Goal: Information Seeking & Learning: Learn about a topic

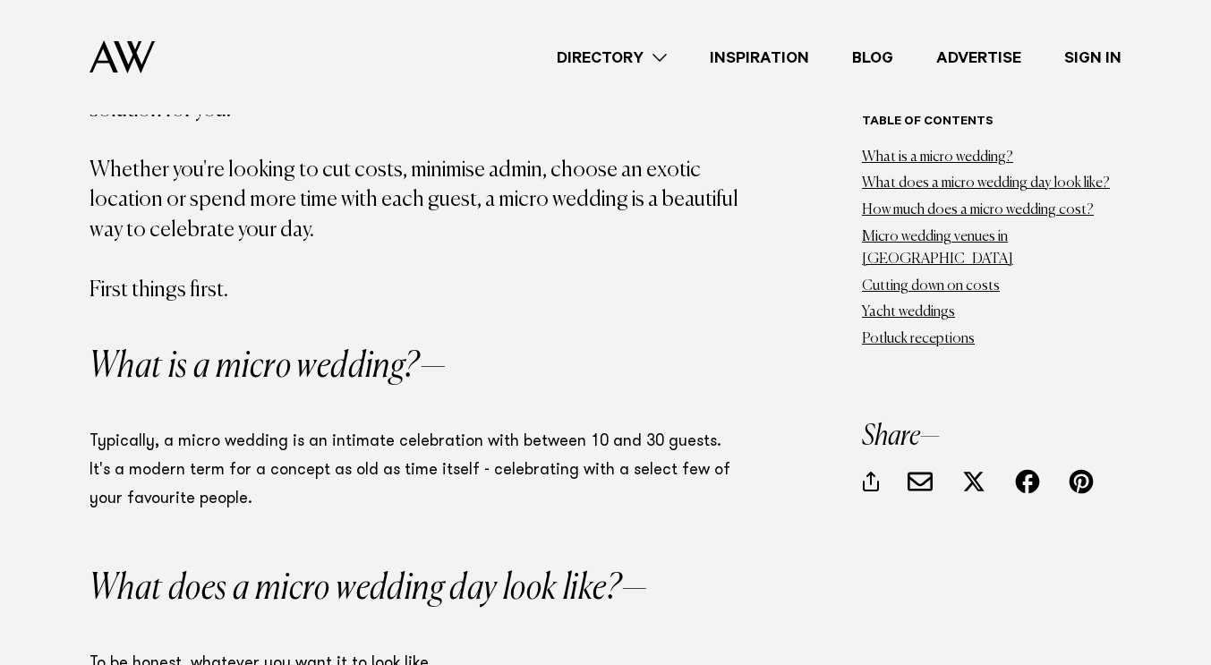
scroll to position [1070, 0]
drag, startPoint x: 662, startPoint y: 438, endPoint x: 712, endPoint y: 434, distance: 49.4
click at [712, 434] on p "Typically, a micro wedding is an intimate celebration with between 10 and 30 gu…" at bounding box center [418, 470] width 656 height 86
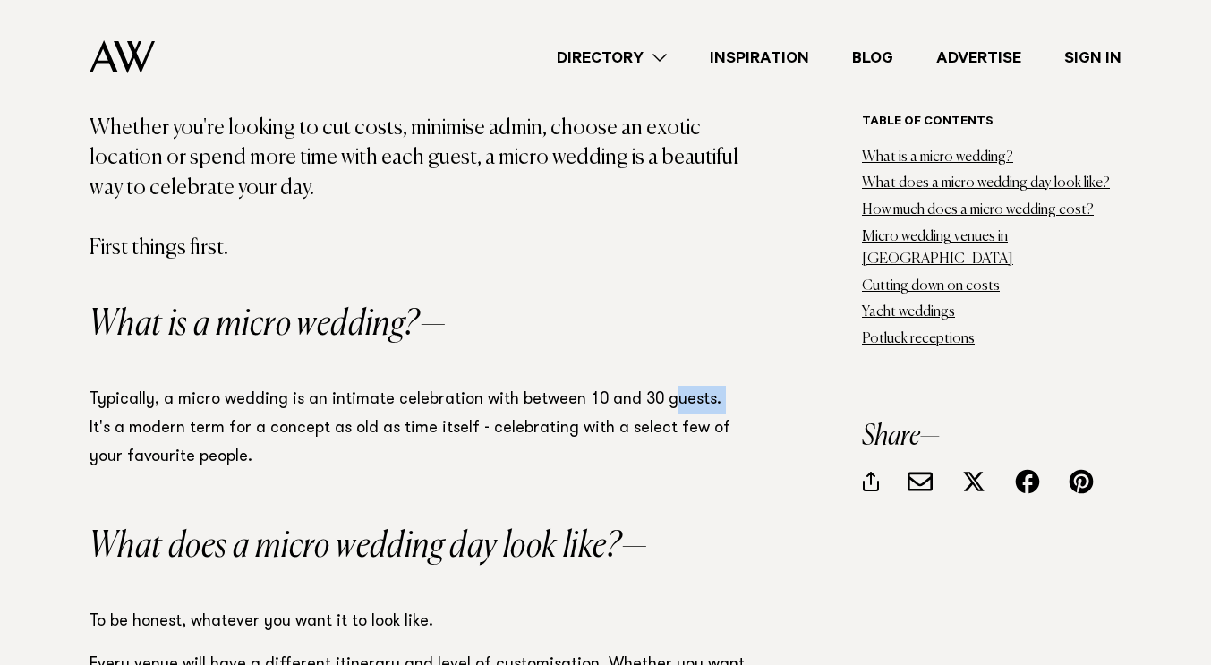
scroll to position [1113, 0]
click at [630, 451] on p "Typically, a micro wedding is an intimate celebration with between 10 and 30 gu…" at bounding box center [418, 428] width 656 height 86
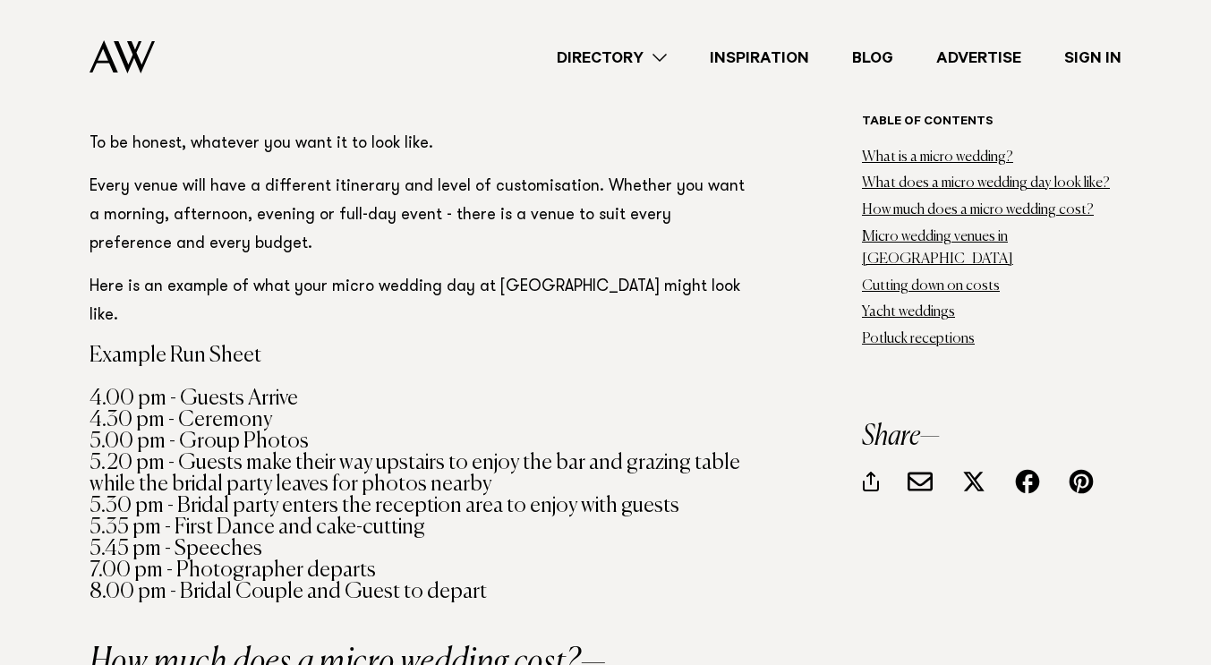
scroll to position [1592, 0]
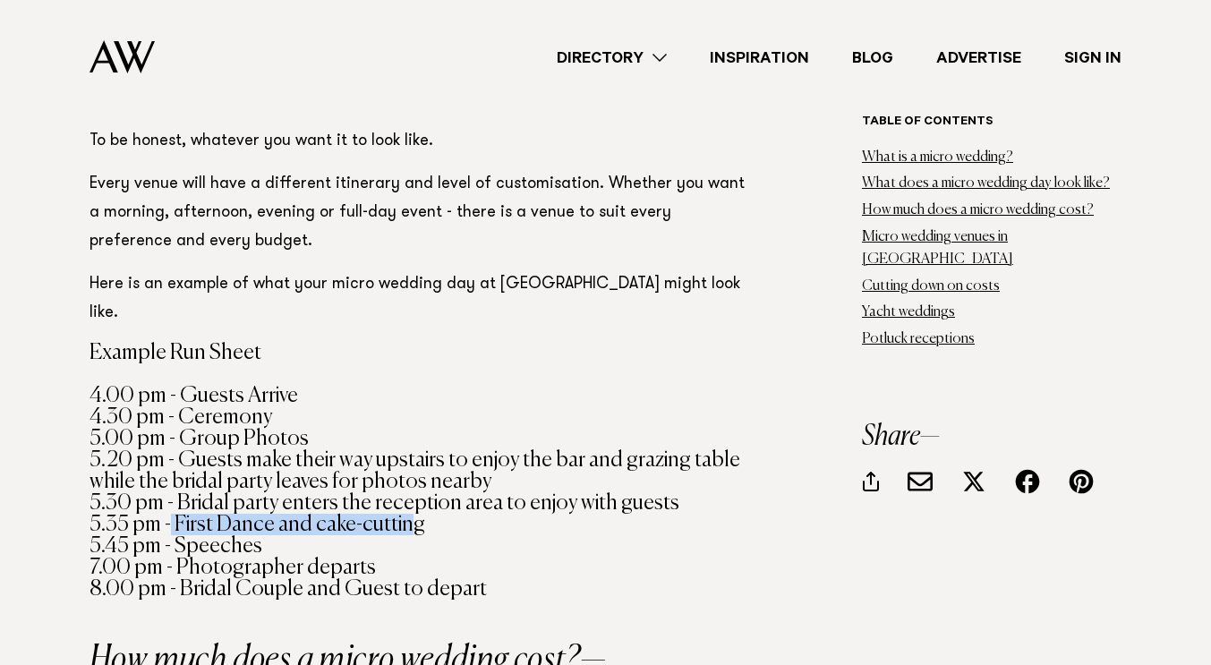
drag, startPoint x: 171, startPoint y: 525, endPoint x: 403, endPoint y: 525, distance: 231.8
click at [403, 525] on h4 "Example Run Sheet 4.00 pm - Guests Arrive 4.30 pm - Ceremony 5.00 pm - Group Ph…" at bounding box center [418, 471] width 656 height 258
drag, startPoint x: 184, startPoint y: 546, endPoint x: 250, endPoint y: 543, distance: 65.4
click at [250, 543] on h4 "Example Run Sheet 4.00 pm - Guests Arrive 4.30 pm - Ceremony 5.00 pm - Group Ph…" at bounding box center [418, 471] width 656 height 258
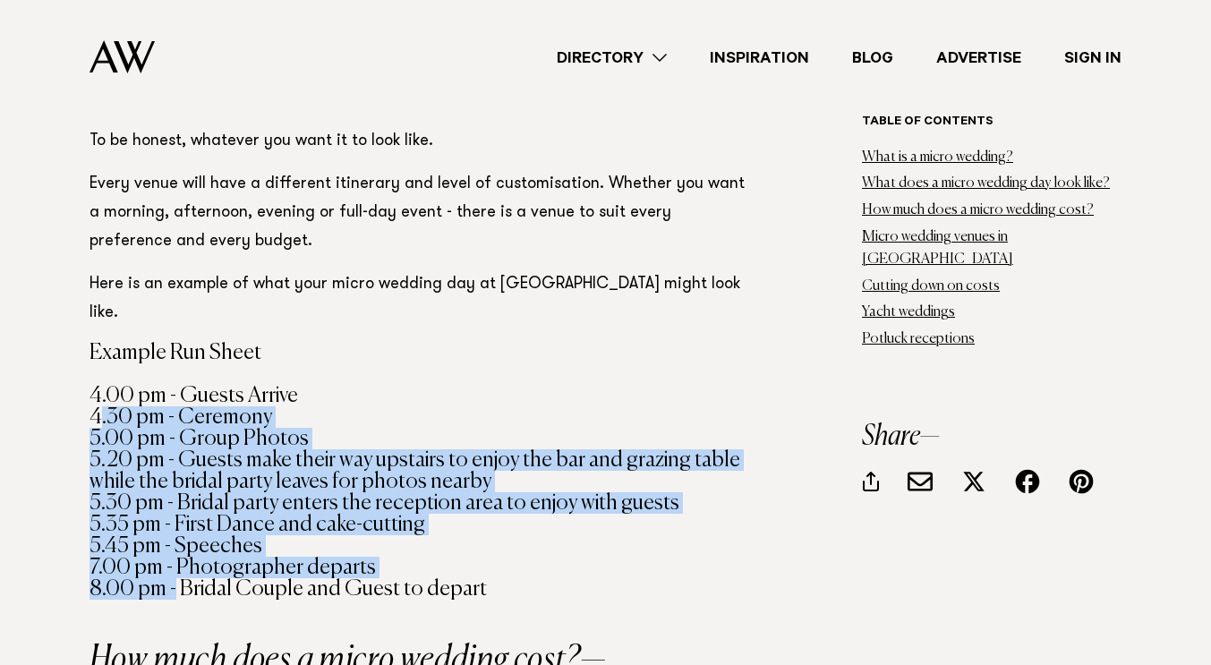
drag, startPoint x: 175, startPoint y: 587, endPoint x: 96, endPoint y: 411, distance: 193.1
click at [96, 411] on h4 "Example Run Sheet 4.00 pm - Guests Arrive 4.30 pm - Ceremony 5.00 pm - Group Ph…" at bounding box center [418, 471] width 656 height 258
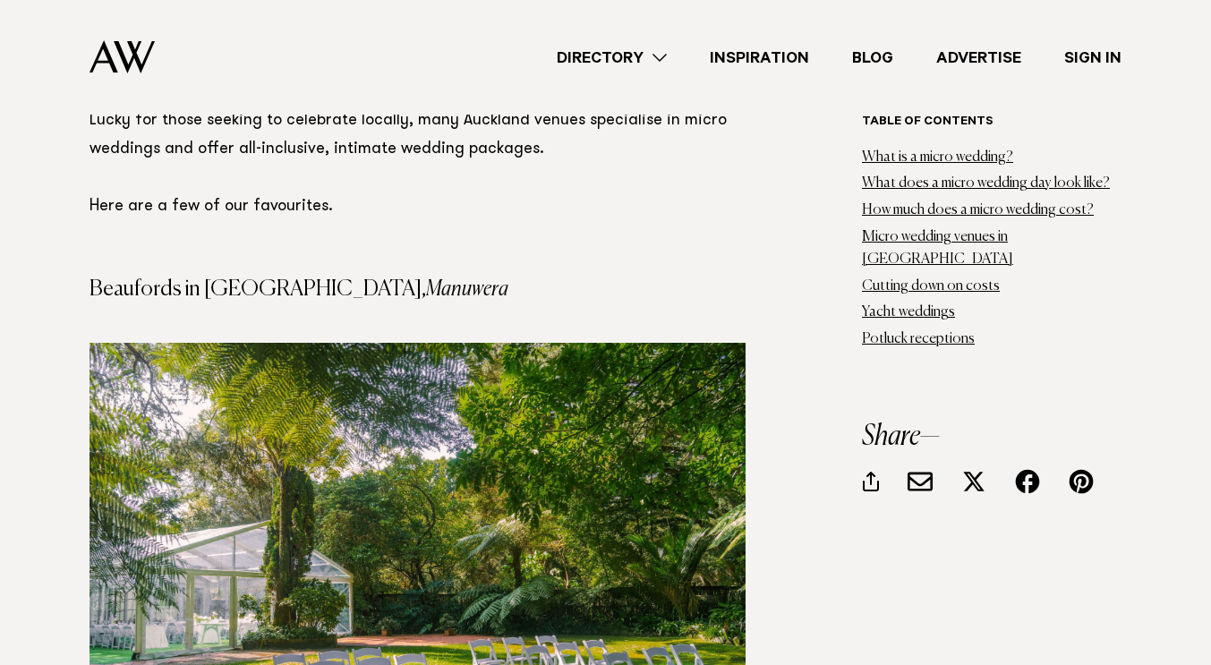
scroll to position [4923, 0]
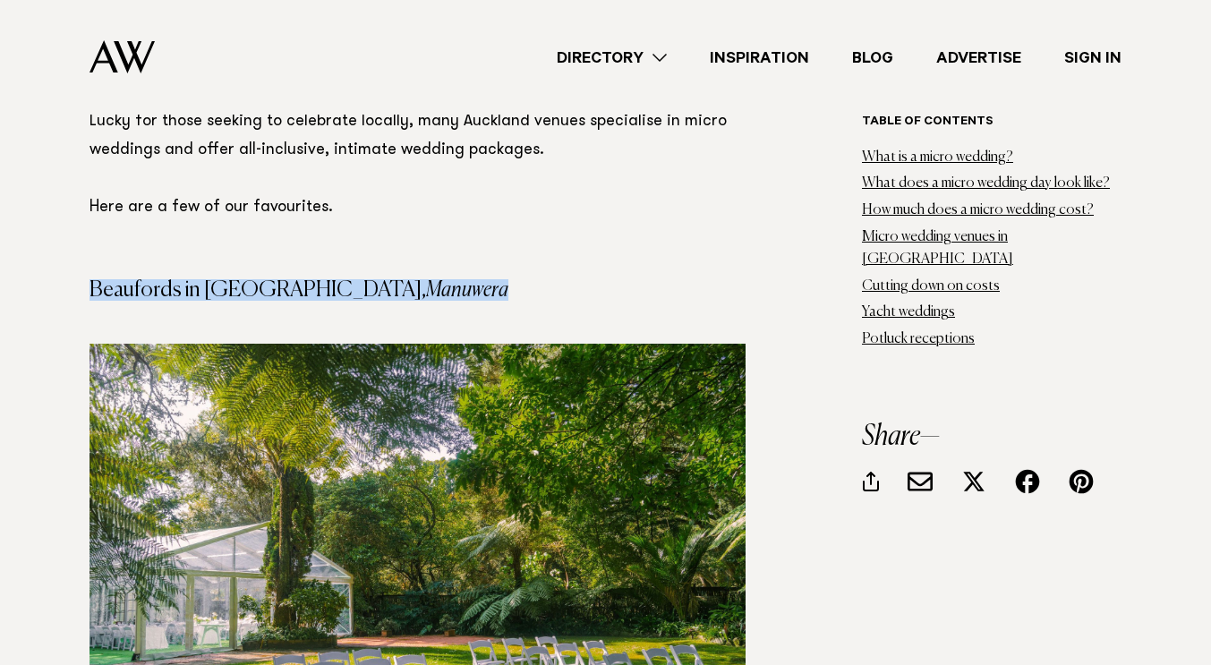
drag, startPoint x: 88, startPoint y: 226, endPoint x: 402, endPoint y: 211, distance: 314.5
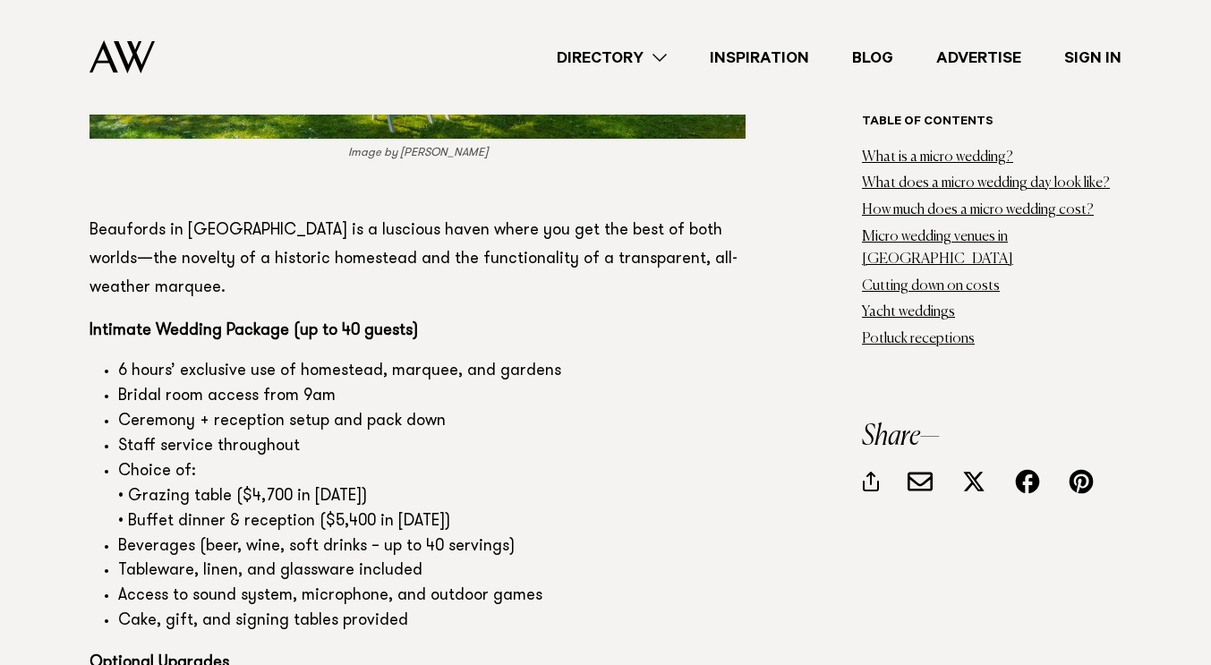
scroll to position [5566, 0]
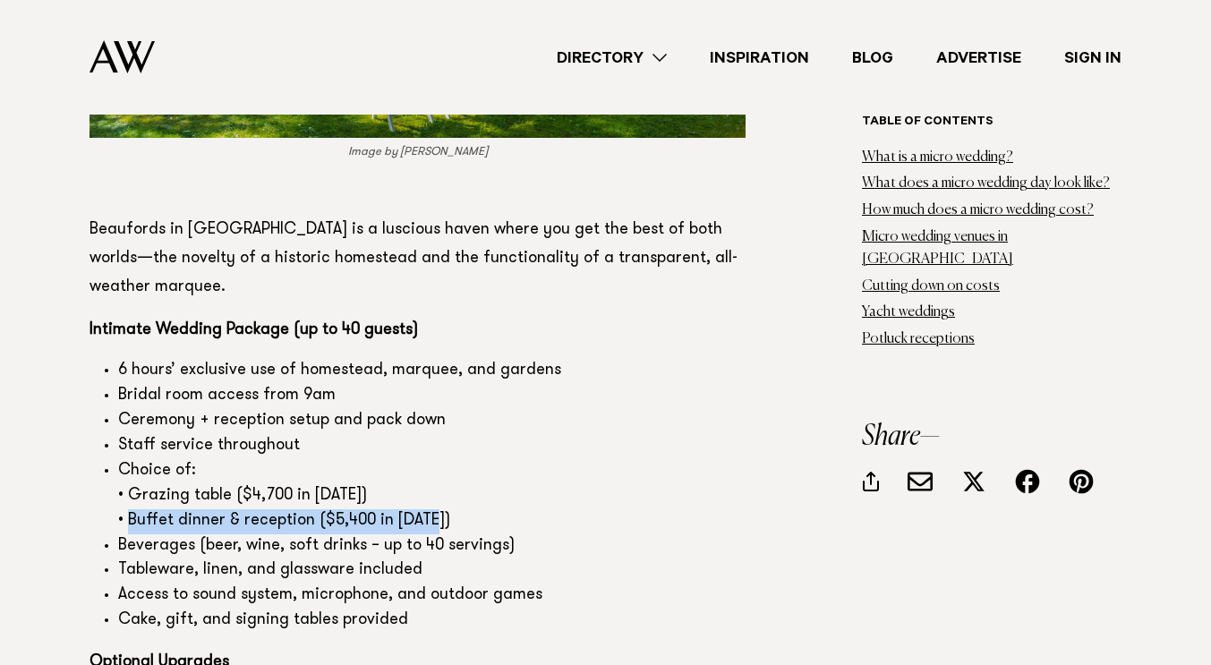
drag, startPoint x: 131, startPoint y: 462, endPoint x: 459, endPoint y: 456, distance: 328.5
click at [459, 459] on li "Choice of: • Grazing table ($4,700 in [DATE]) • Buffet dinner & reception ($5,4…" at bounding box center [431, 496] width 627 height 75
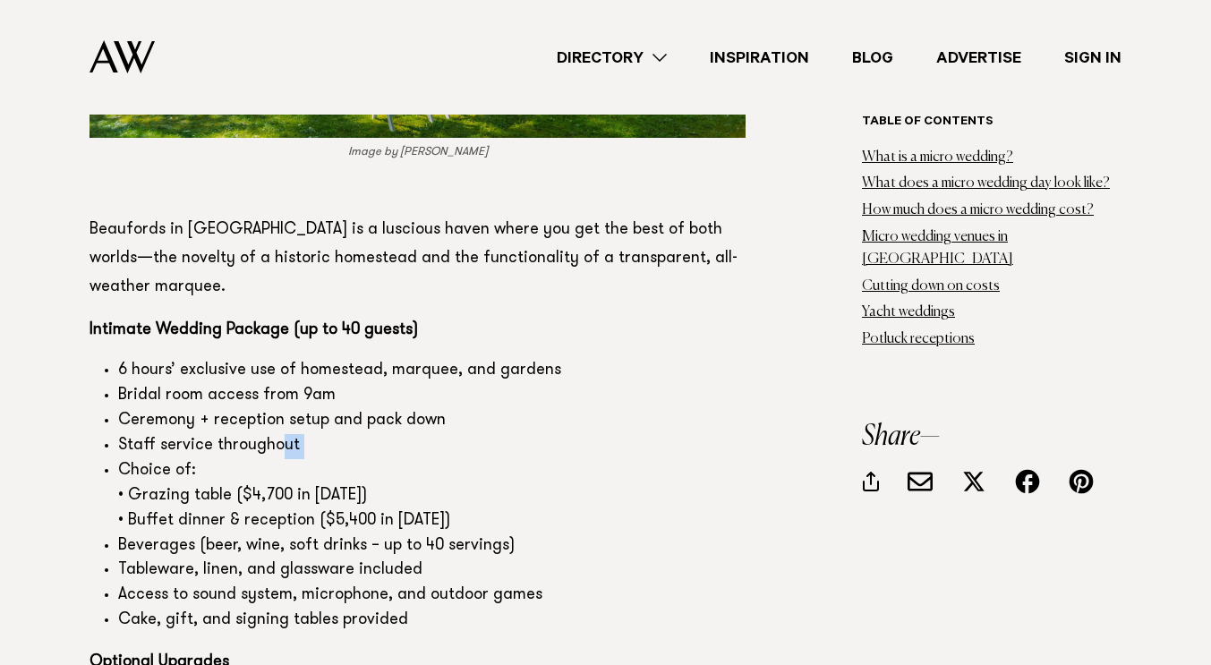
drag, startPoint x: 93, startPoint y: 396, endPoint x: 275, endPoint y: 387, distance: 181.9
click at [275, 387] on ul "6 hours’ exclusive use of homestead, marquee, and gardens Bridal room access fr…" at bounding box center [418, 496] width 656 height 275
click at [271, 459] on li "Choice of: • Grazing table ($4,700 in [DATE]) • Buffet dinner & reception ($5,4…" at bounding box center [431, 496] width 627 height 75
drag, startPoint x: 228, startPoint y: 414, endPoint x: 108, endPoint y: 380, distance: 124.7
click at [108, 380] on ul "6 hours’ exclusive use of homestead, marquee, and gardens Bridal room access fr…" at bounding box center [418, 496] width 656 height 275
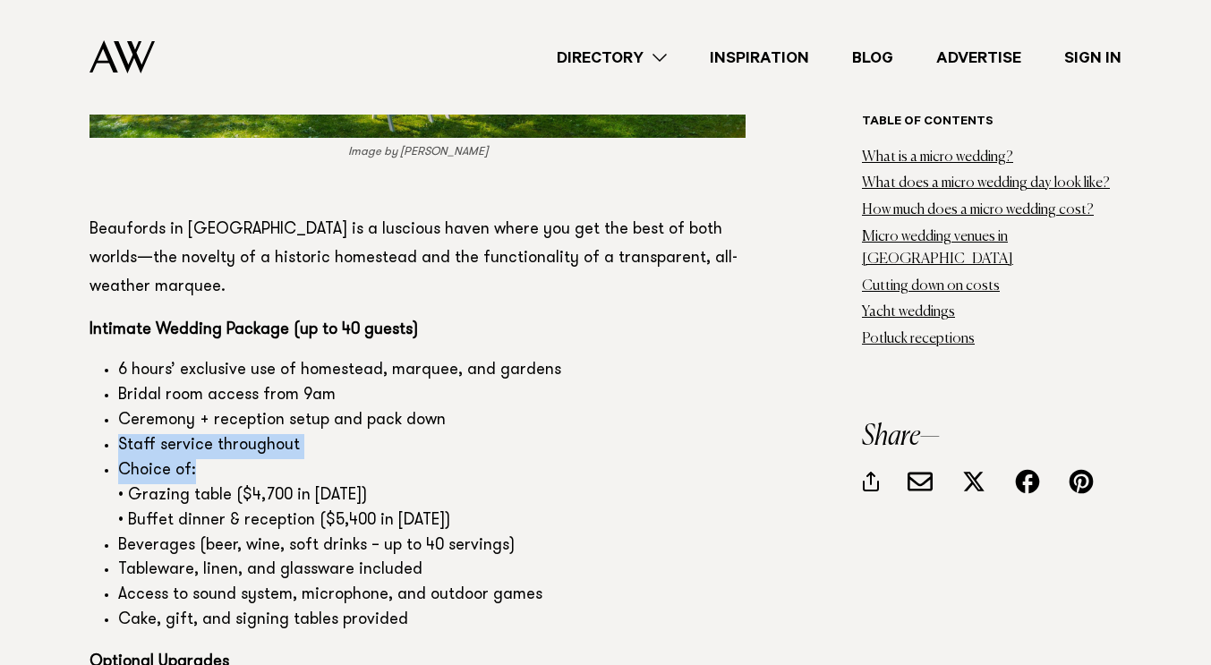
click at [97, 382] on ul "6 hours’ exclusive use of homestead, marquee, and gardens Bridal room access fr…" at bounding box center [418, 496] width 656 height 275
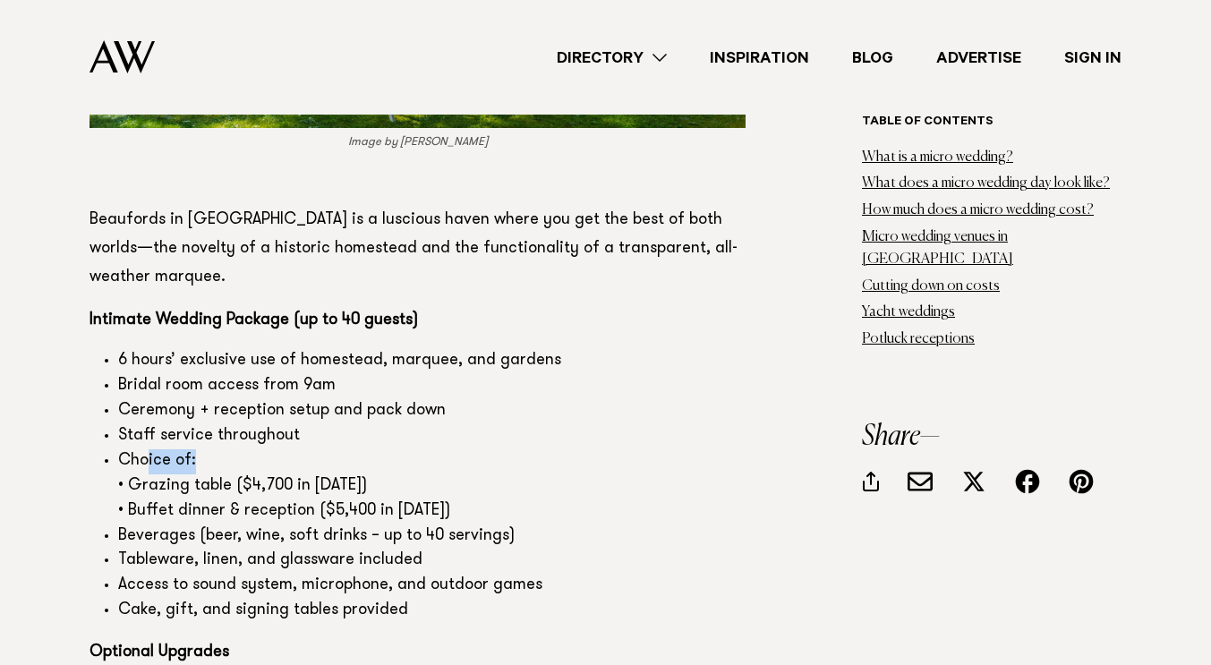
drag, startPoint x: 195, startPoint y: 397, endPoint x: 145, endPoint y: 401, distance: 50.3
click at [145, 449] on li "Choice of: • Grazing table ($4,700 in [DATE]) • Buffet dinner & reception ($5,4…" at bounding box center [431, 486] width 627 height 75
click at [269, 449] on li "Choice of: • Grazing table ($4,700 in [DATE]) • Buffet dinner & reception ($5,4…" at bounding box center [431, 486] width 627 height 75
drag, startPoint x: 269, startPoint y: 395, endPoint x: 103, endPoint y: 380, distance: 166.3
click at [103, 380] on ul "6 hours’ exclusive use of homestead, marquee, and gardens Bridal room access fr…" at bounding box center [418, 486] width 656 height 275
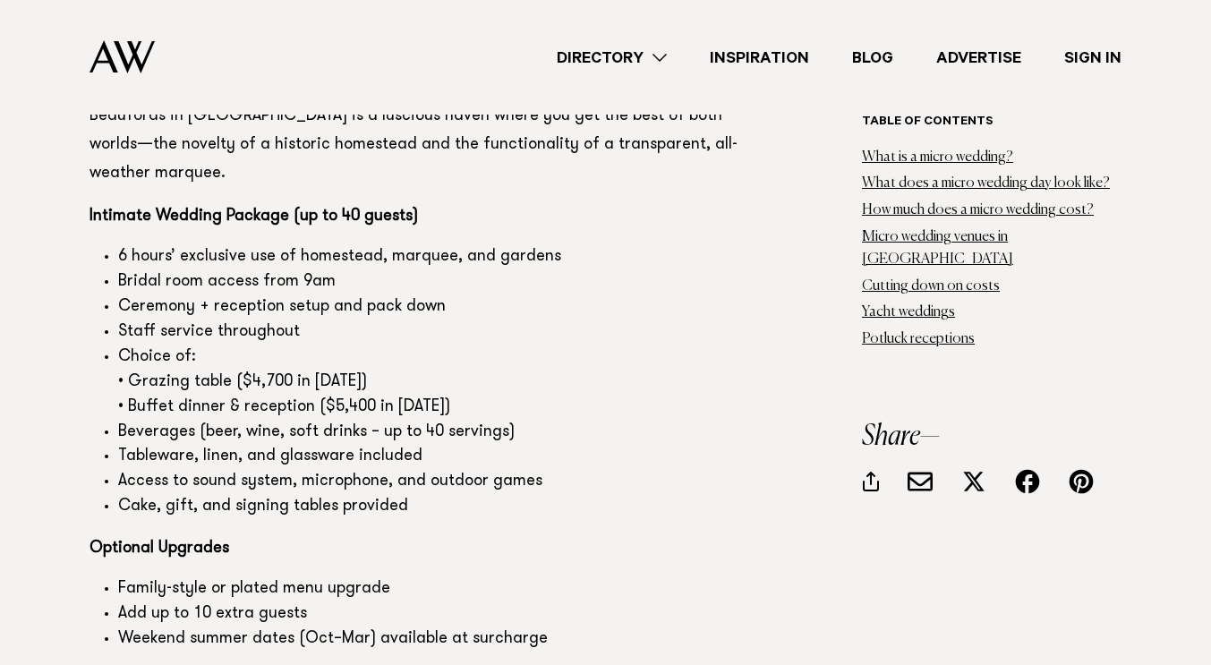
scroll to position [5681, 0]
drag, startPoint x: 199, startPoint y: 444, endPoint x: 180, endPoint y: 444, distance: 18.8
click at [180, 494] on li "Cake, gift, and signing tables provided" at bounding box center [431, 506] width 627 height 25
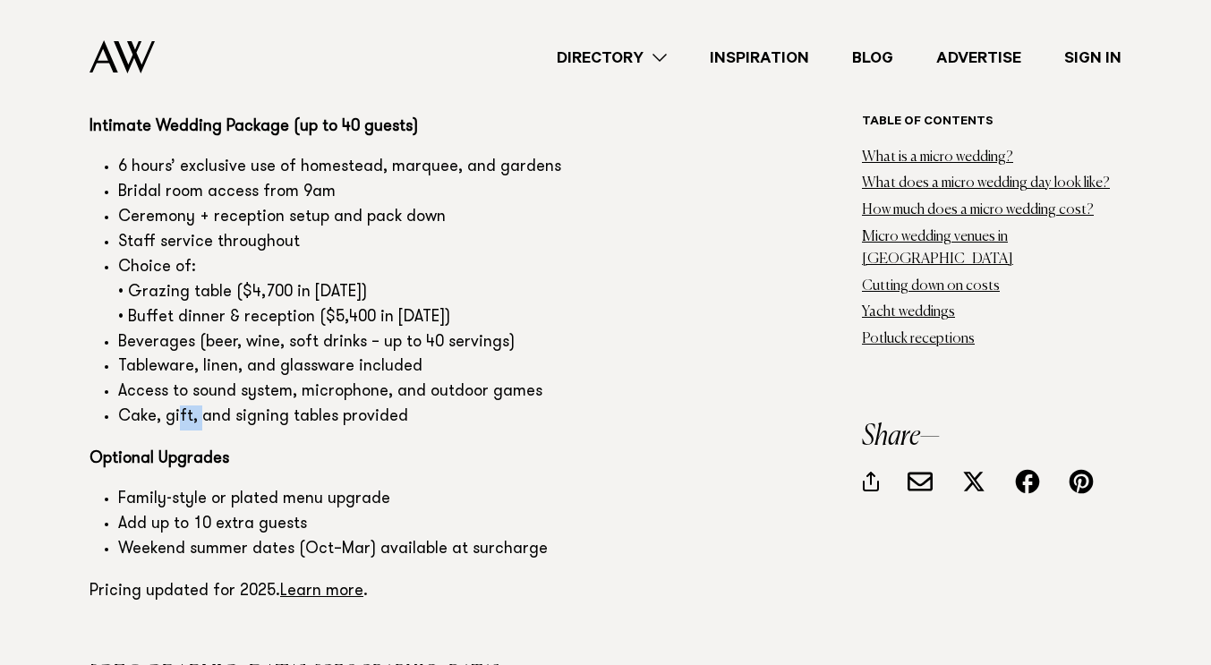
scroll to position [5770, 0]
drag, startPoint x: 285, startPoint y: 346, endPoint x: 328, endPoint y: 350, distance: 43.1
click at [328, 405] on li "Cake, gift, and signing tables provided" at bounding box center [431, 417] width 627 height 25
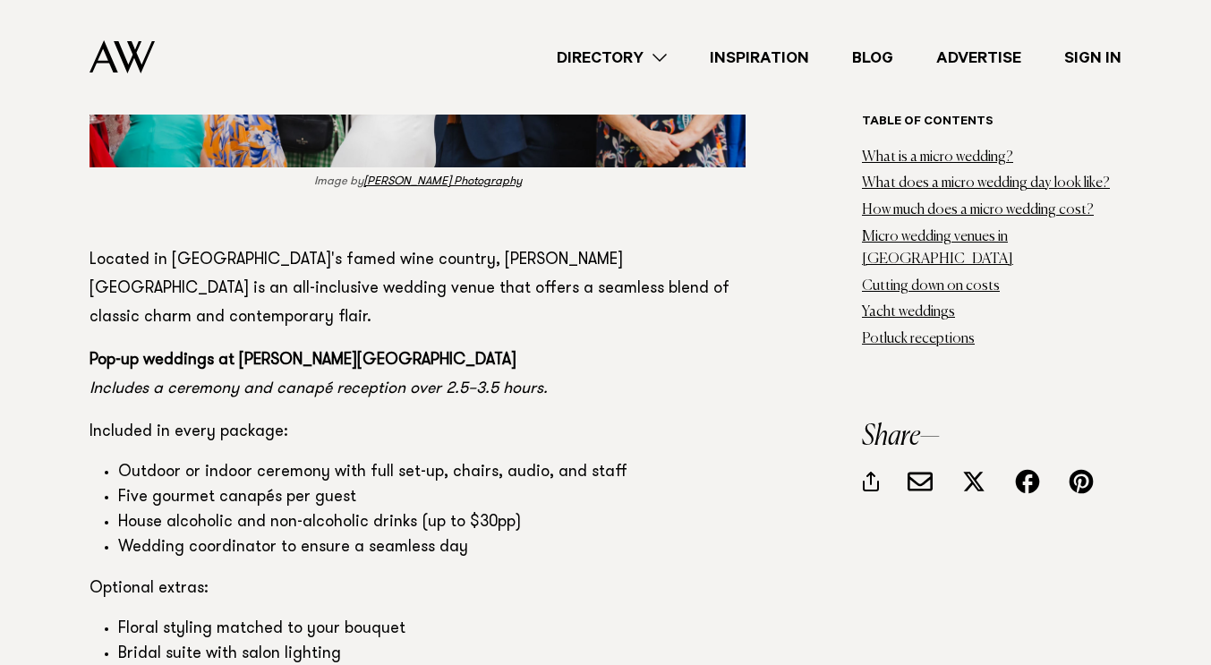
scroll to position [14644, 0]
drag, startPoint x: 314, startPoint y: 192, endPoint x: 241, endPoint y: 191, distance: 73.4
click at [241, 354] on strong "Pop-up weddings at [PERSON_NAME][GEOGRAPHIC_DATA]" at bounding box center [303, 362] width 427 height 16
copy strong "[PERSON_NAME] Estate"
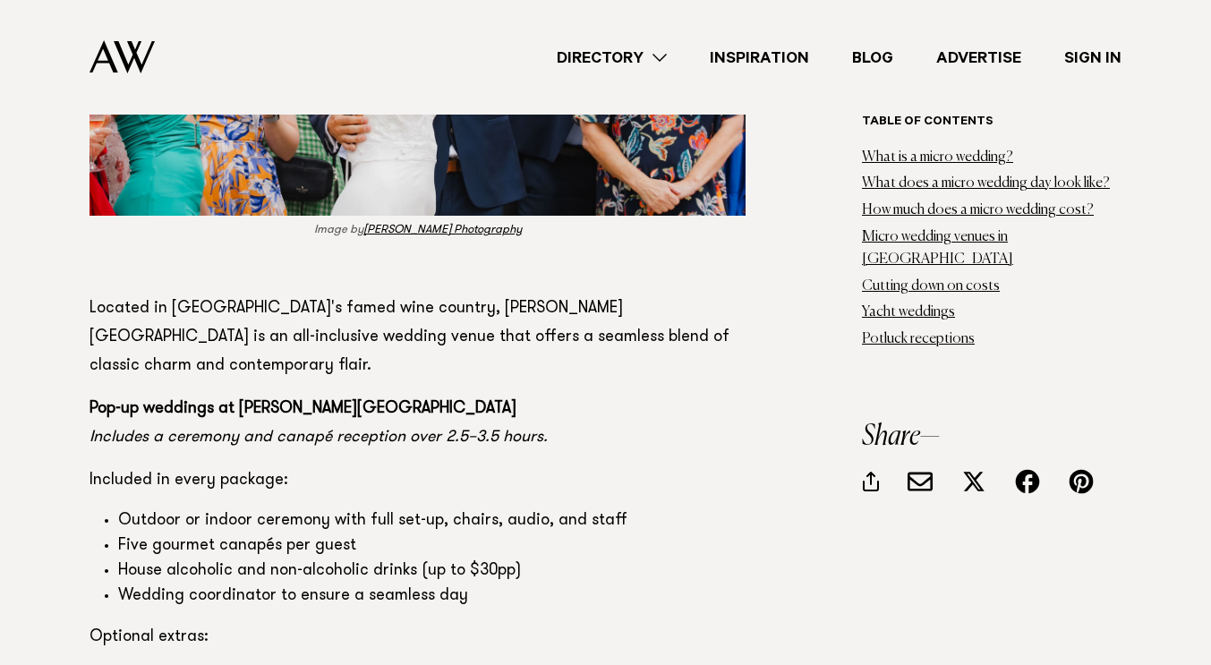
click at [514, 509] on li "Outdoor or indoor ceremony with full set-up, chairs, audio, and staff" at bounding box center [431, 521] width 627 height 25
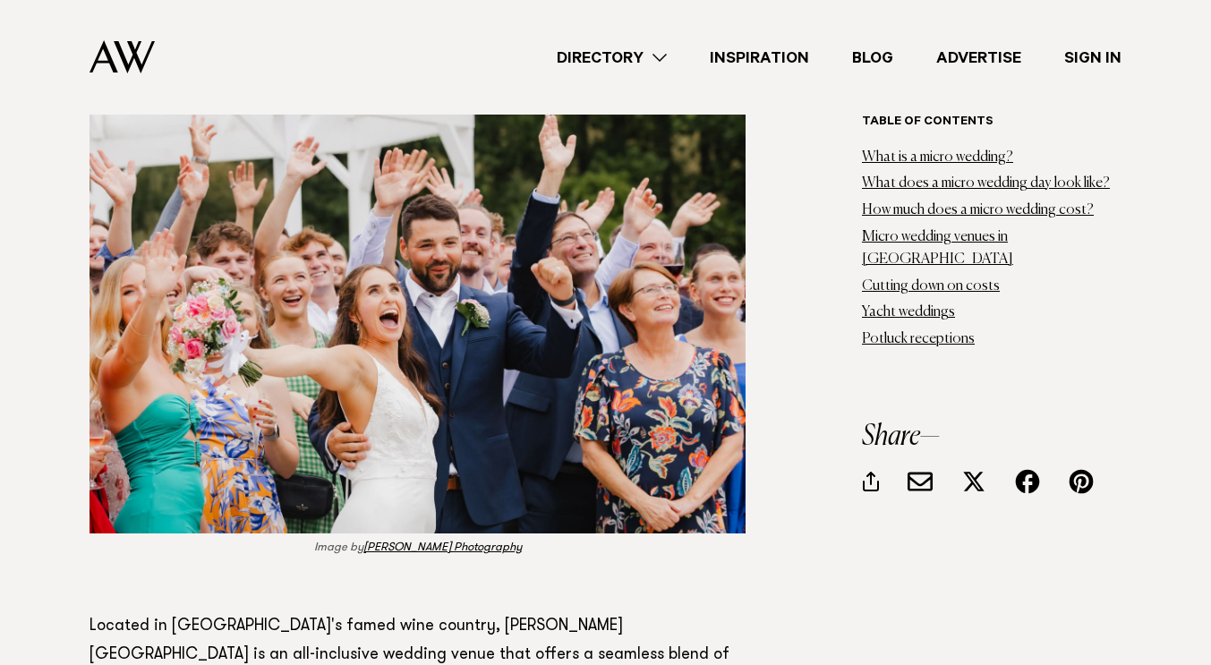
scroll to position [14278, 0]
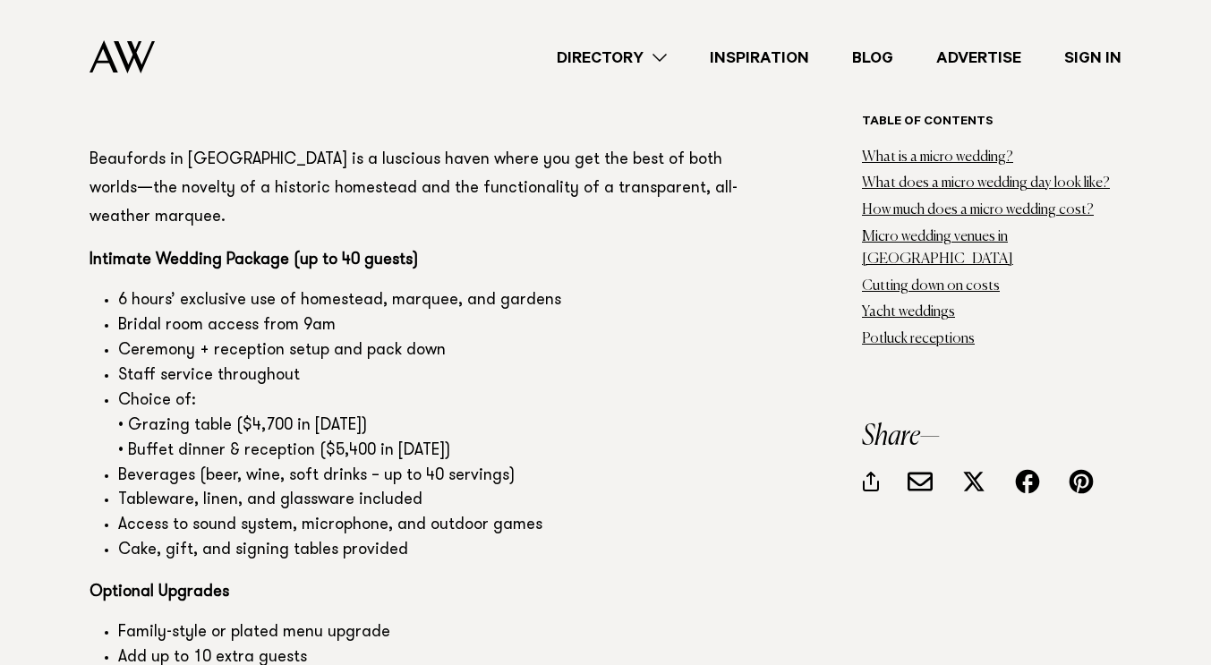
scroll to position [5635, 0]
drag, startPoint x: 238, startPoint y: 183, endPoint x: 417, endPoint y: 192, distance: 179.3
click at [417, 247] on p "Intimate Wedding Package (up to 40 guests)" at bounding box center [418, 261] width 656 height 29
click at [448, 247] on p "Intimate Wedding Package (up to 40 guests)" at bounding box center [418, 261] width 656 height 29
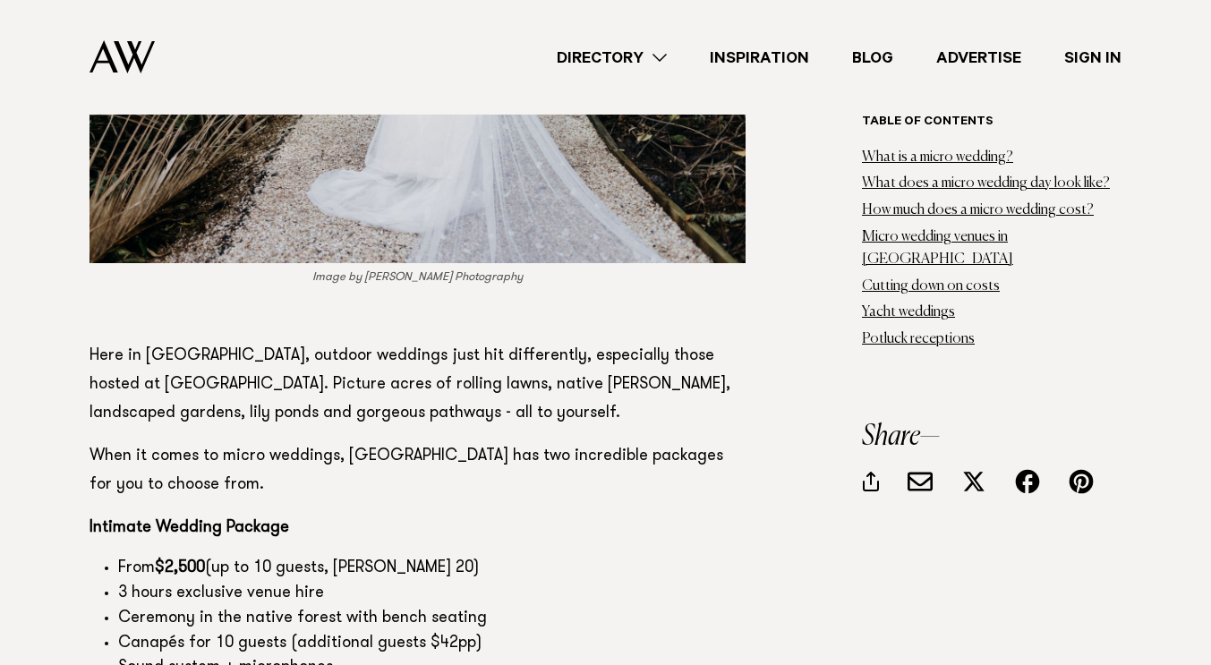
scroll to position [9075, 0]
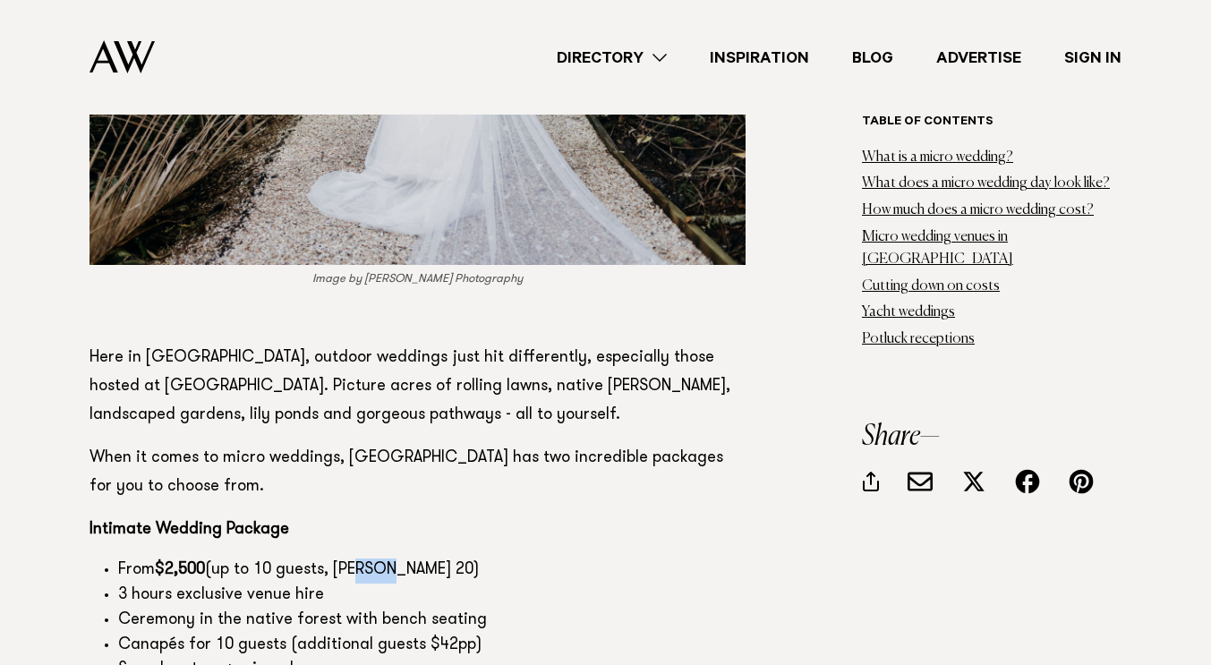
drag, startPoint x: 364, startPoint y: 446, endPoint x: 394, endPoint y: 448, distance: 29.7
click at [394, 559] on li "From $2,500 (up to 10 guests, max 20)" at bounding box center [431, 571] width 627 height 25
click at [423, 559] on li "From $2,500 (up to 10 guests, max 20)" at bounding box center [431, 571] width 627 height 25
click at [183, 562] on strong "$2,500" at bounding box center [180, 570] width 50 height 16
click at [205, 634] on li "Canapés for 10 guests (additional guests $42pp)" at bounding box center [431, 646] width 627 height 25
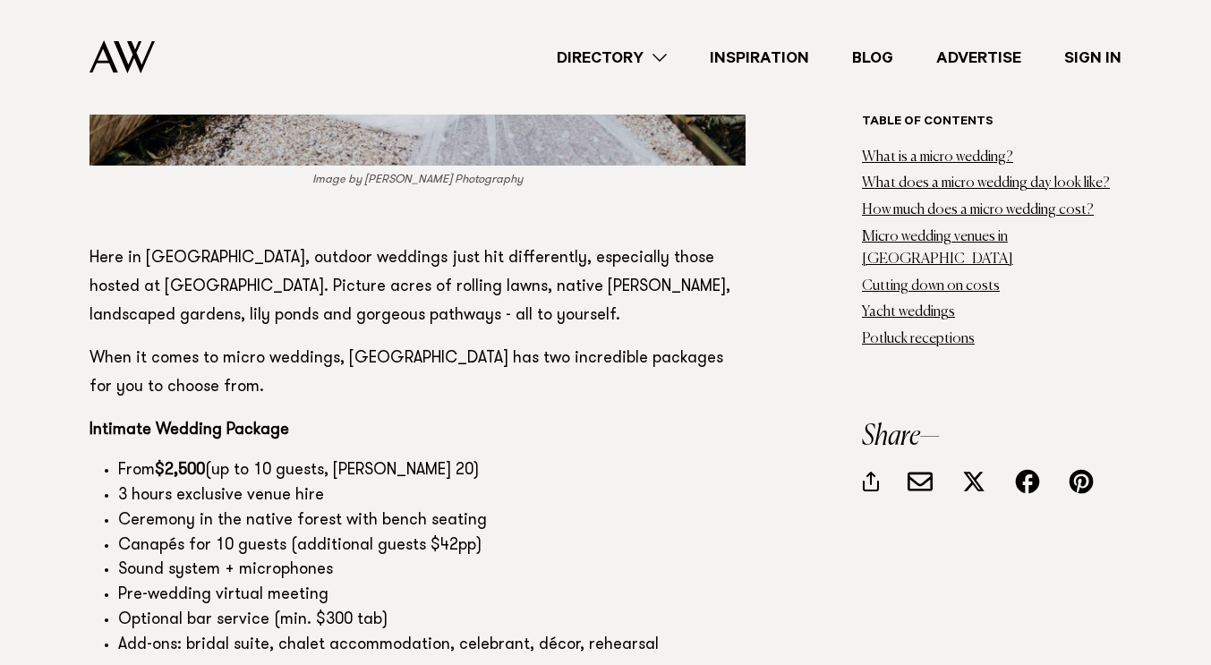
scroll to position [9175, 0]
drag, startPoint x: 247, startPoint y: 475, endPoint x: 282, endPoint y: 476, distance: 34.9
click at [282, 583] on li "Pre-wedding virtual meeting" at bounding box center [431, 595] width 627 height 25
click at [315, 583] on li "Pre-wedding virtual meeting" at bounding box center [431, 595] width 627 height 25
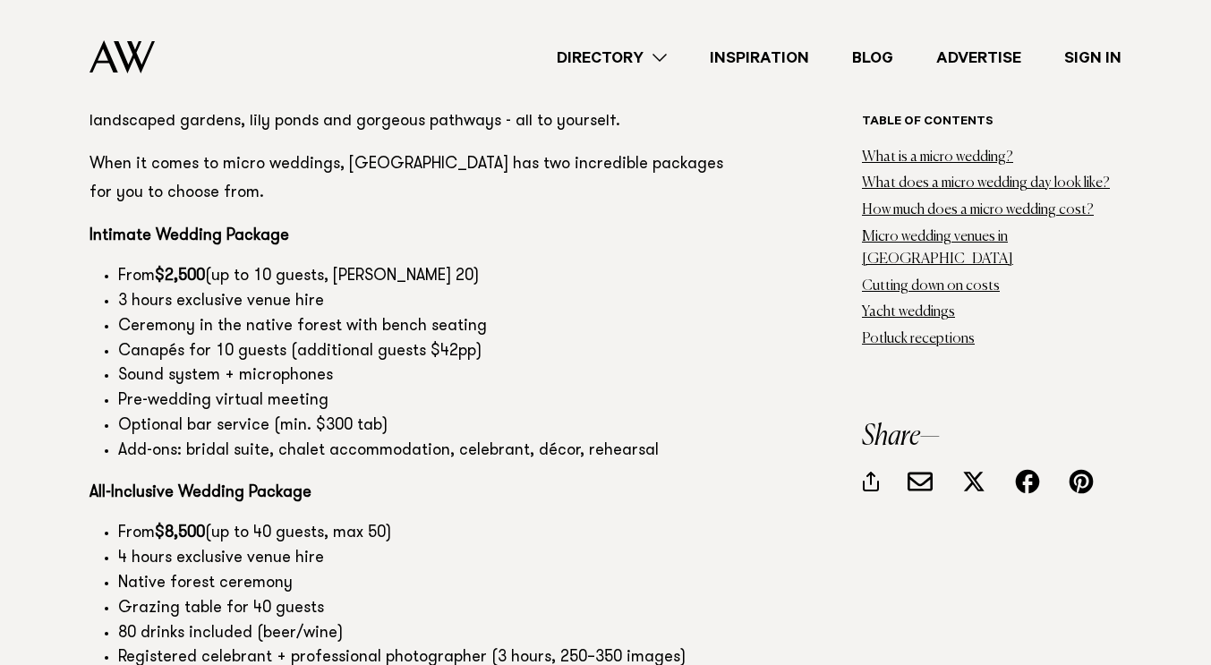
scroll to position [9370, 0]
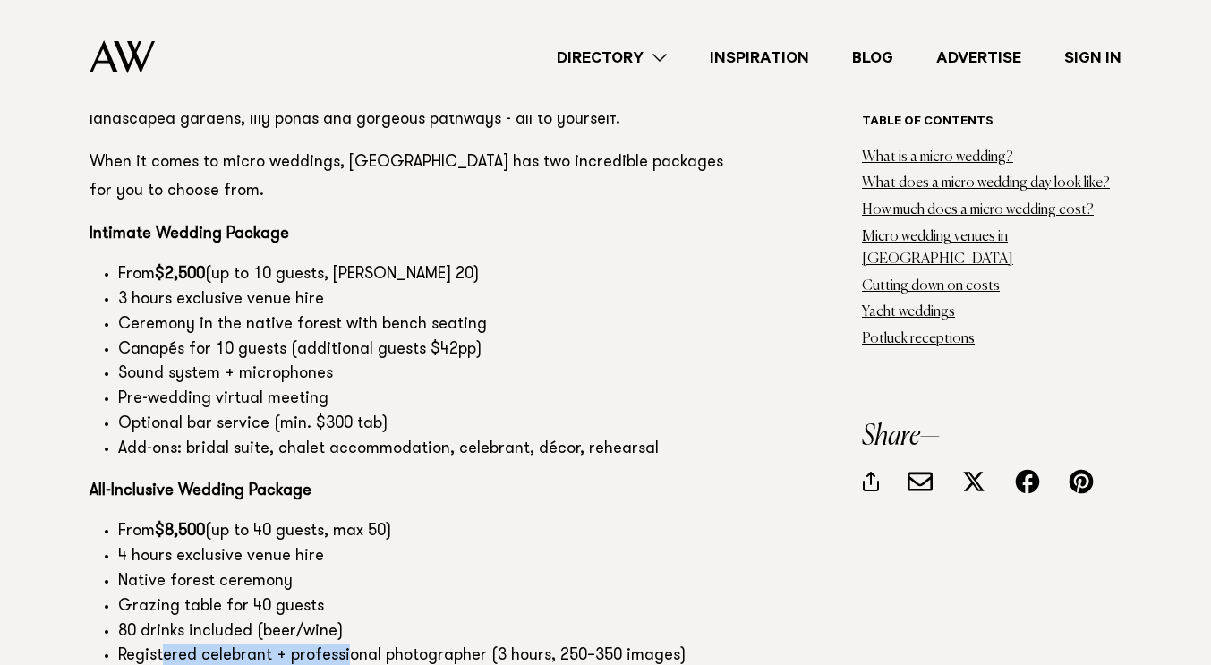
drag, startPoint x: 161, startPoint y: 539, endPoint x: 332, endPoint y: 548, distance: 171.2
click at [344, 644] on li "Registered celebrant + professional photographer (3 hours, 250–350 images)" at bounding box center [431, 656] width 627 height 25
drag, startPoint x: 277, startPoint y: 562, endPoint x: 318, endPoint y: 565, distance: 41.3
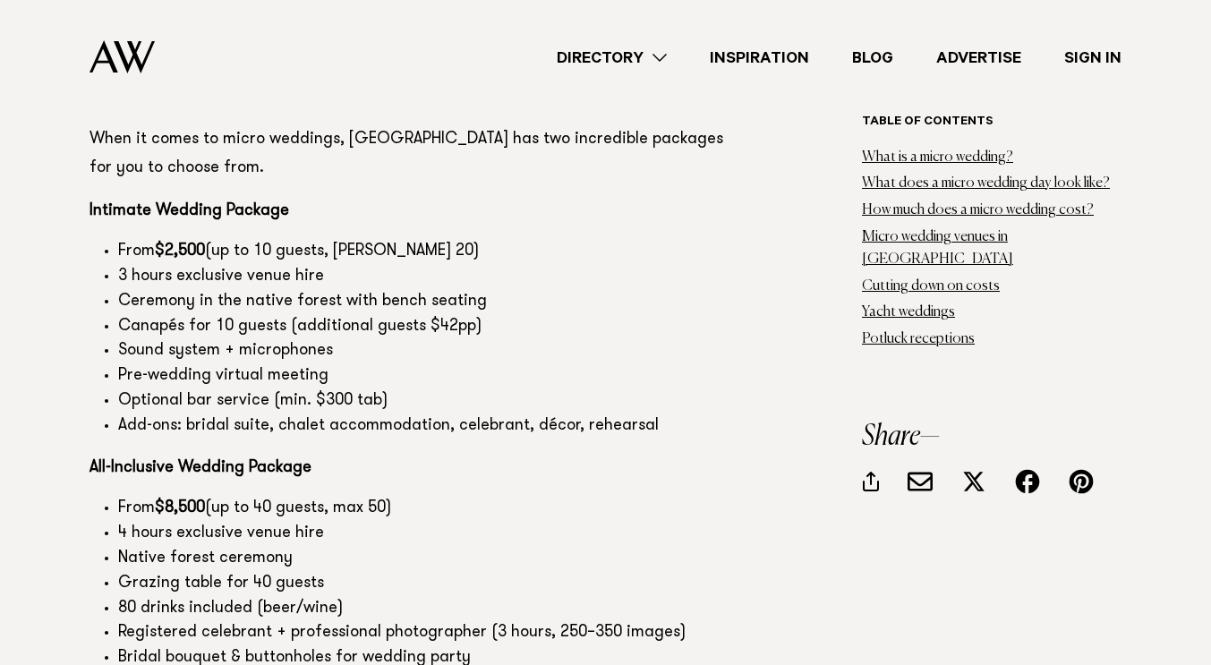
scroll to position [9395, 0]
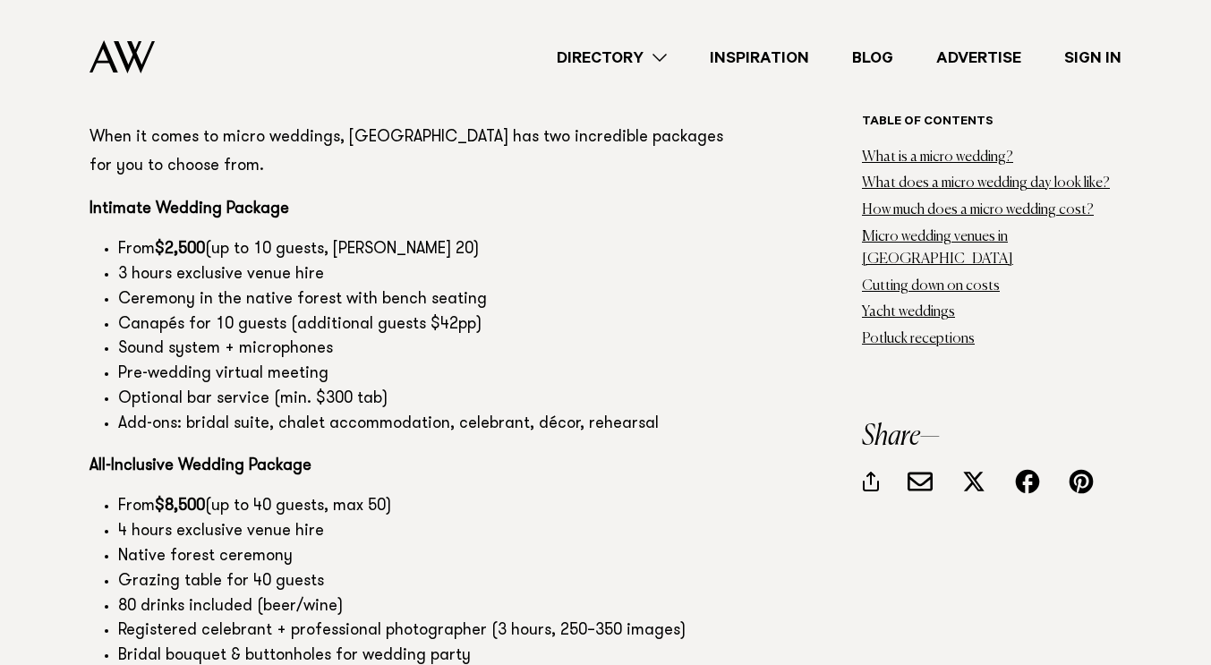
drag, startPoint x: 337, startPoint y: 563, endPoint x: 403, endPoint y: 586, distance: 69.4
click at [403, 586] on ul "From $8,500 (up to 40 guests, max 50) 4 hours exclusive venue hire Native fores…" at bounding box center [418, 620] width 656 height 250
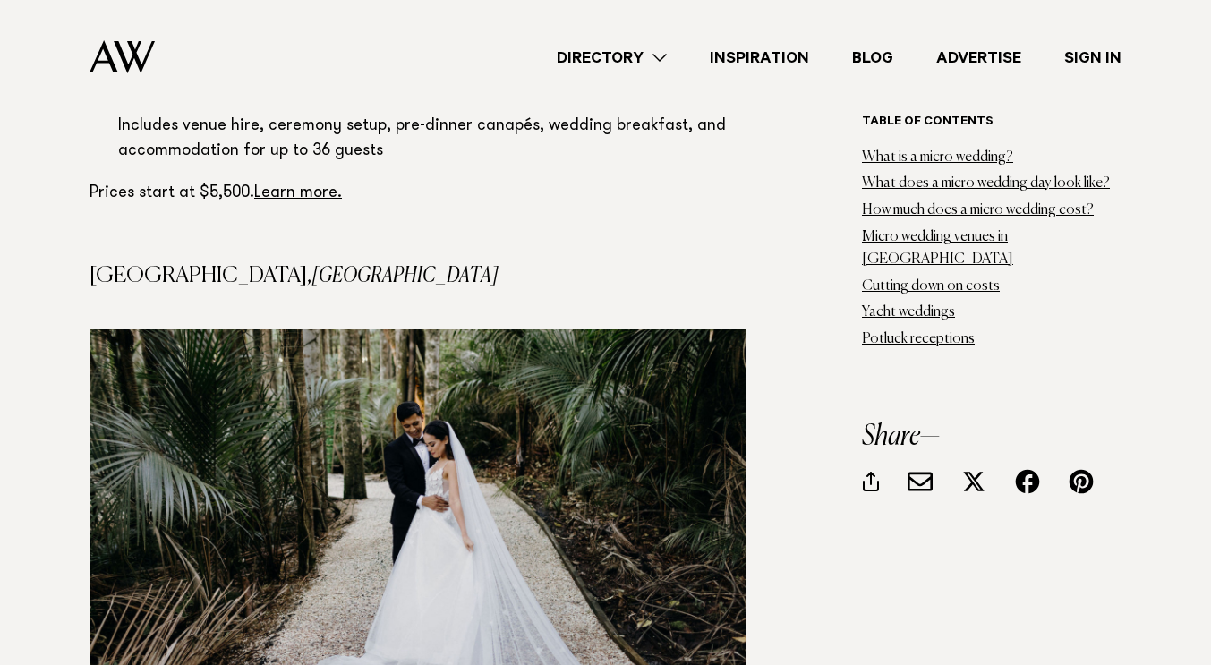
scroll to position [8590, 0]
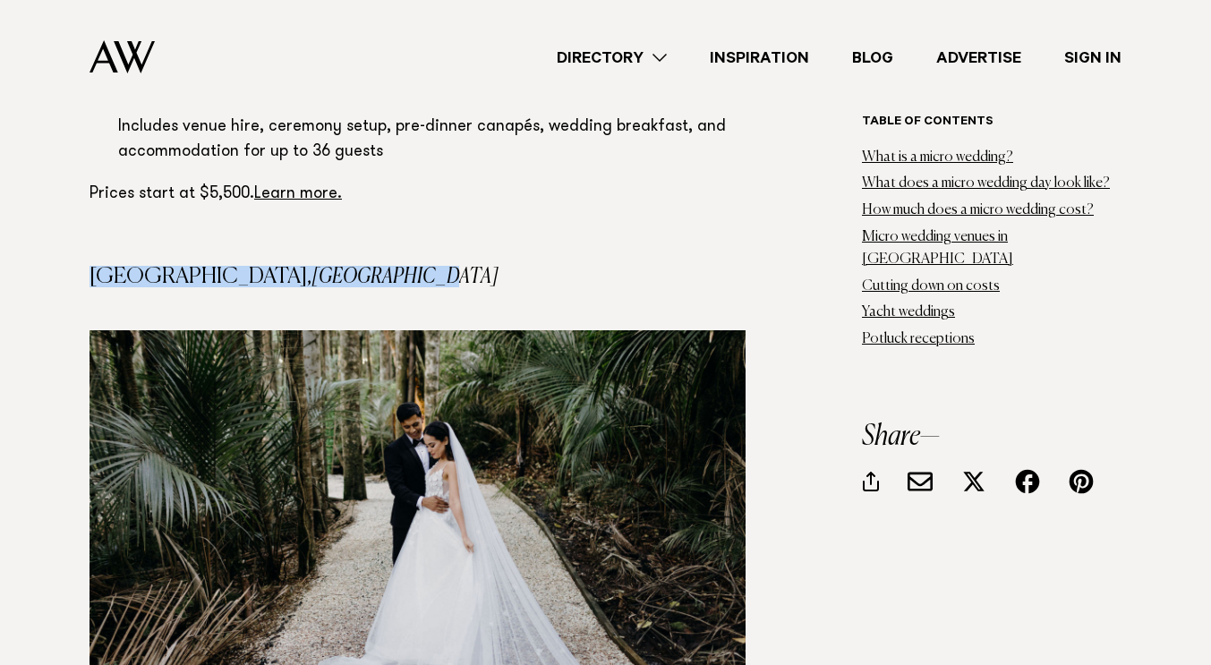
drag, startPoint x: 91, startPoint y: 154, endPoint x: 465, endPoint y: 143, distance: 374.3
copy h4 "[GEOGRAPHIC_DATA], [GEOGRAPHIC_DATA]"
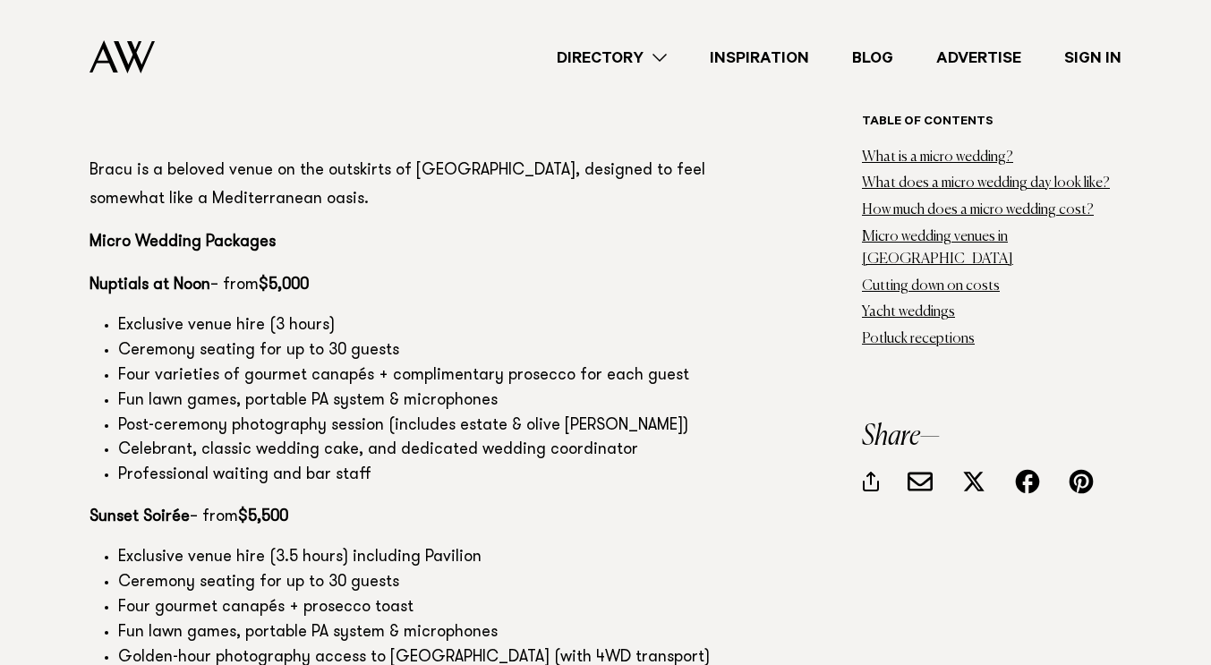
scroll to position [10648, 0]
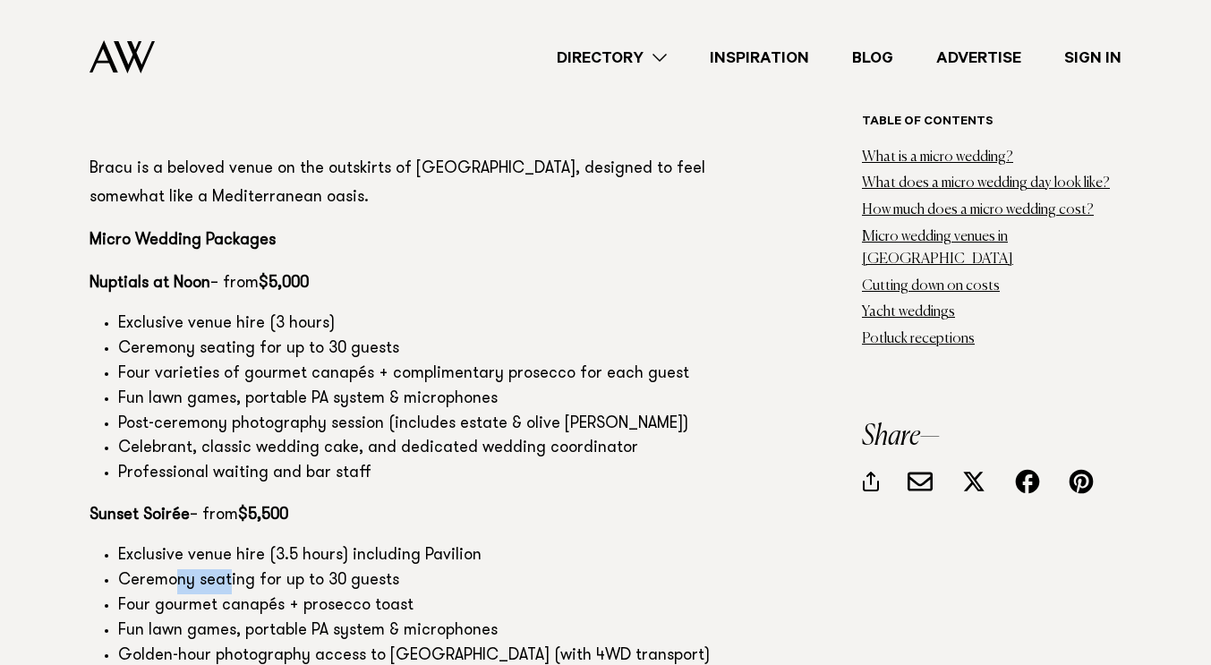
drag, startPoint x: 180, startPoint y: 464, endPoint x: 226, endPoint y: 463, distance: 46.6
click at [226, 569] on li "Ceremony seating for up to 30 guests" at bounding box center [431, 581] width 627 height 25
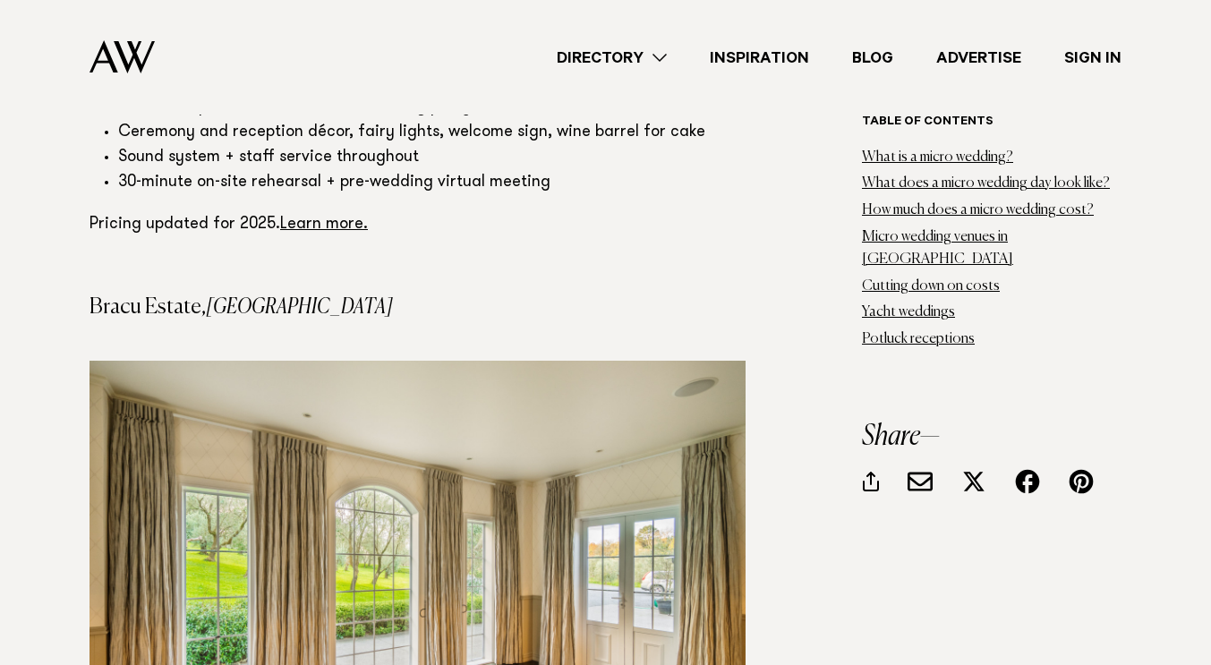
scroll to position [9871, 0]
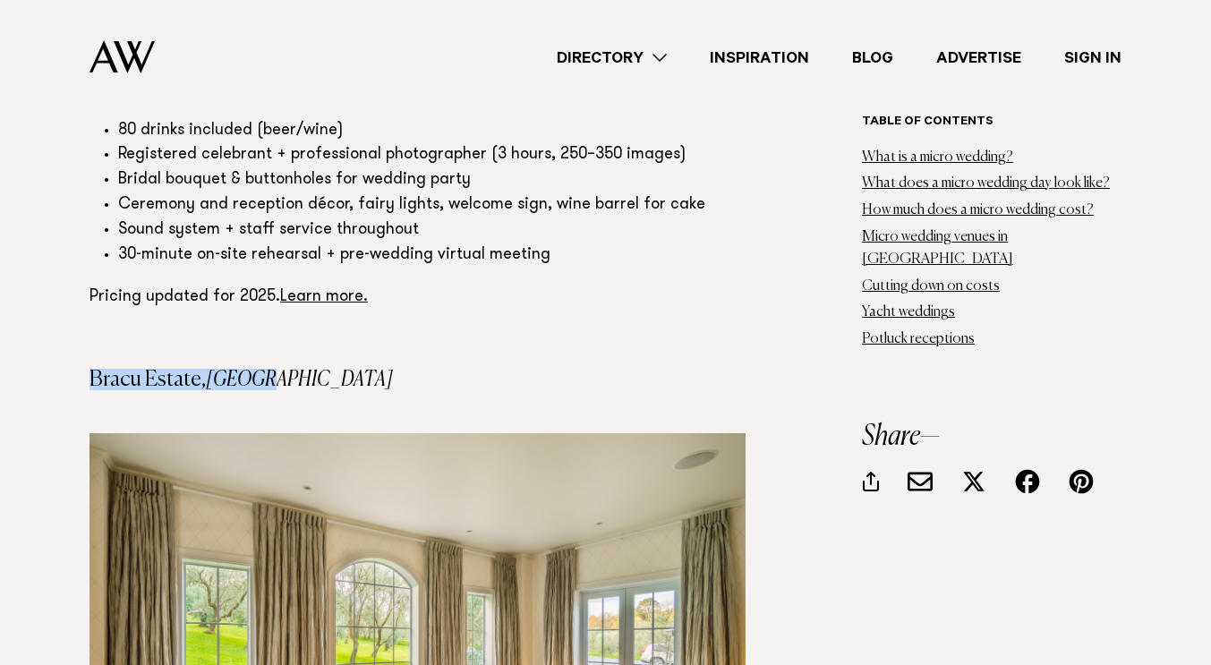
drag, startPoint x: 89, startPoint y: 259, endPoint x: 311, endPoint y: 265, distance: 222.1
copy h4 "Bracu Estate, [GEOGRAPHIC_DATA]"
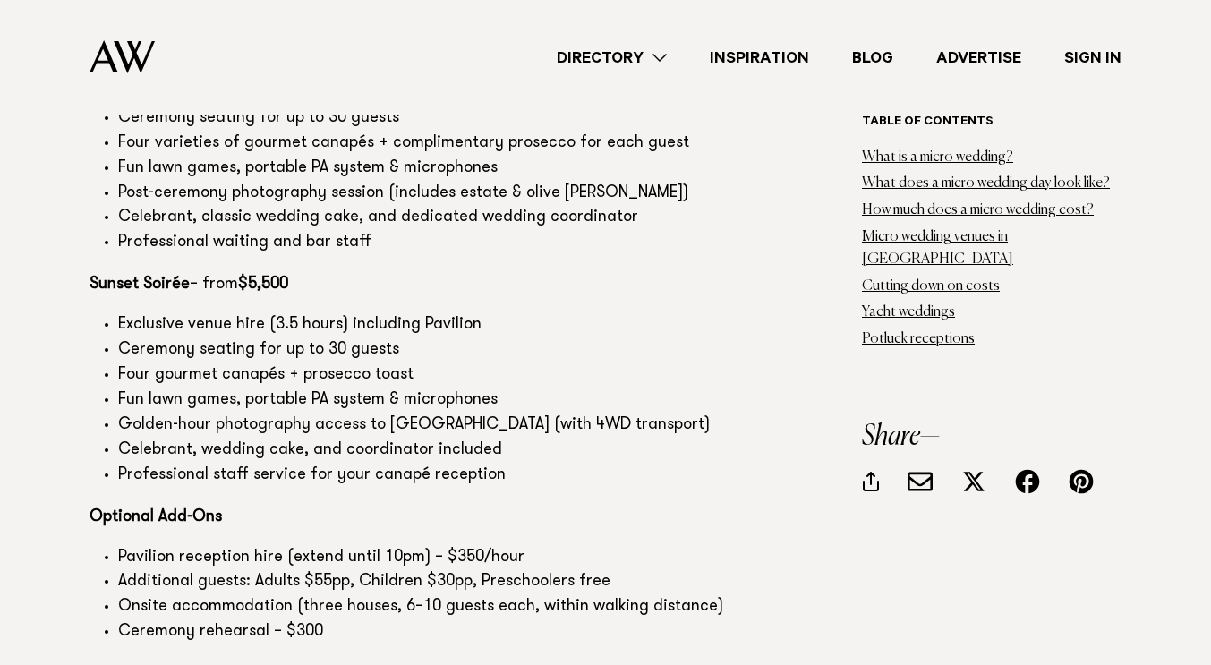
scroll to position [10884, 0]
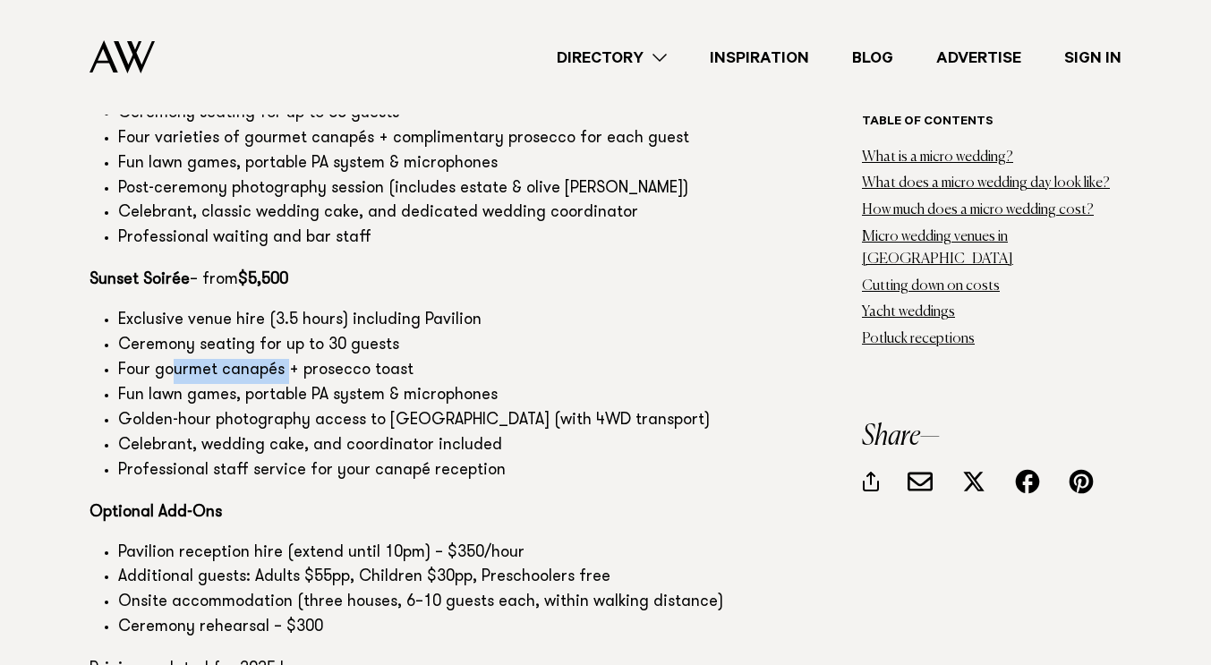
drag, startPoint x: 174, startPoint y: 250, endPoint x: 286, endPoint y: 258, distance: 112.2
click at [286, 359] on li "Four gourmet canapés + prosecco toast" at bounding box center [431, 371] width 627 height 25
drag, startPoint x: 409, startPoint y: 267, endPoint x: 54, endPoint y: 314, distance: 358.5
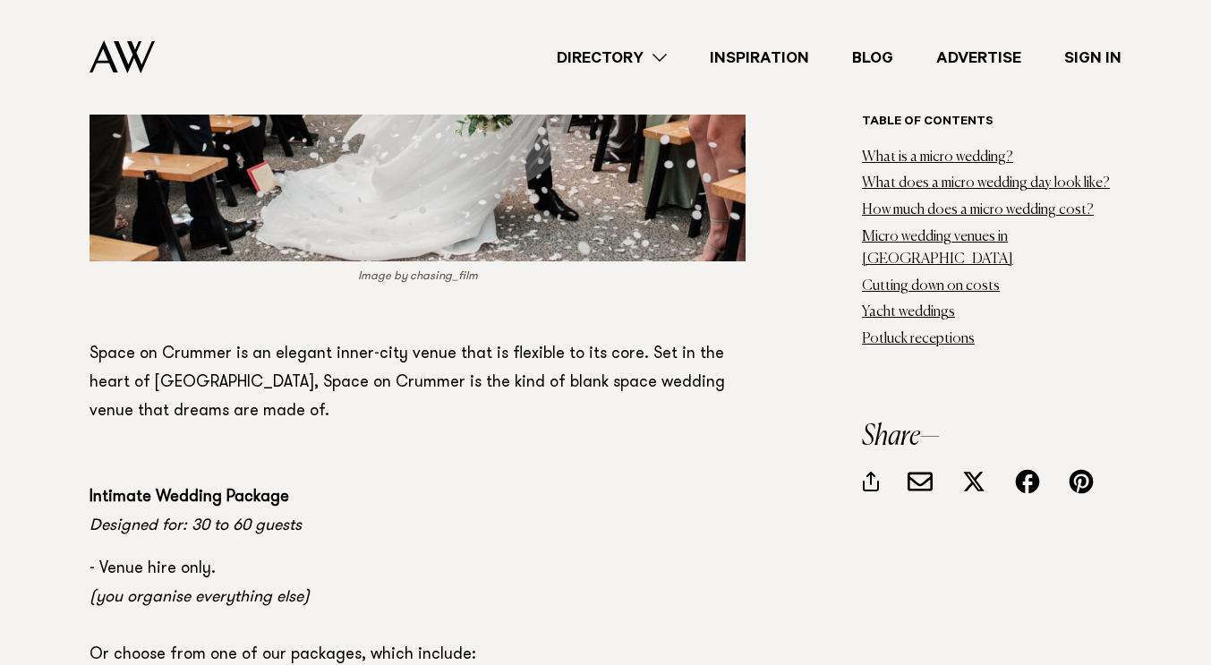
scroll to position [11849, 0]
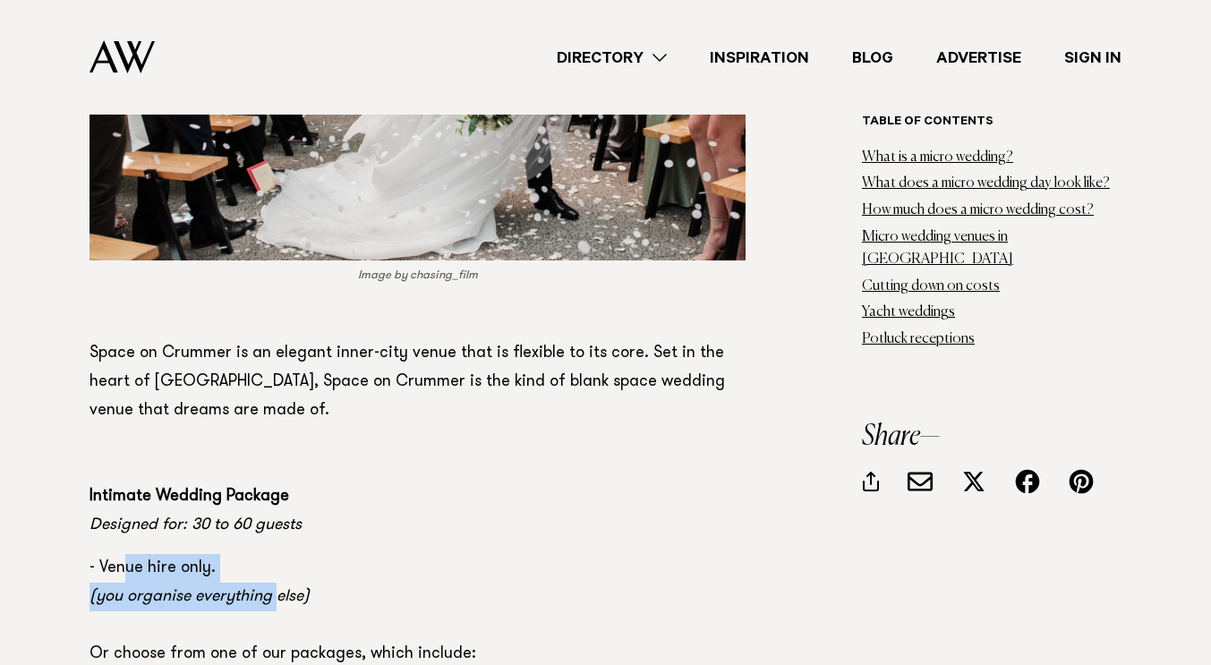
drag, startPoint x: 120, startPoint y: 456, endPoint x: 283, endPoint y: 489, distance: 166.1
click at [283, 554] on p "- Venue hire only. (you organise everything else) Or choose from one of our pac…" at bounding box center [418, 611] width 656 height 115
drag, startPoint x: 367, startPoint y: 498, endPoint x: 307, endPoint y: 479, distance: 62.8
click at [307, 589] on em "(you organise everything else)" at bounding box center [200, 597] width 220 height 16
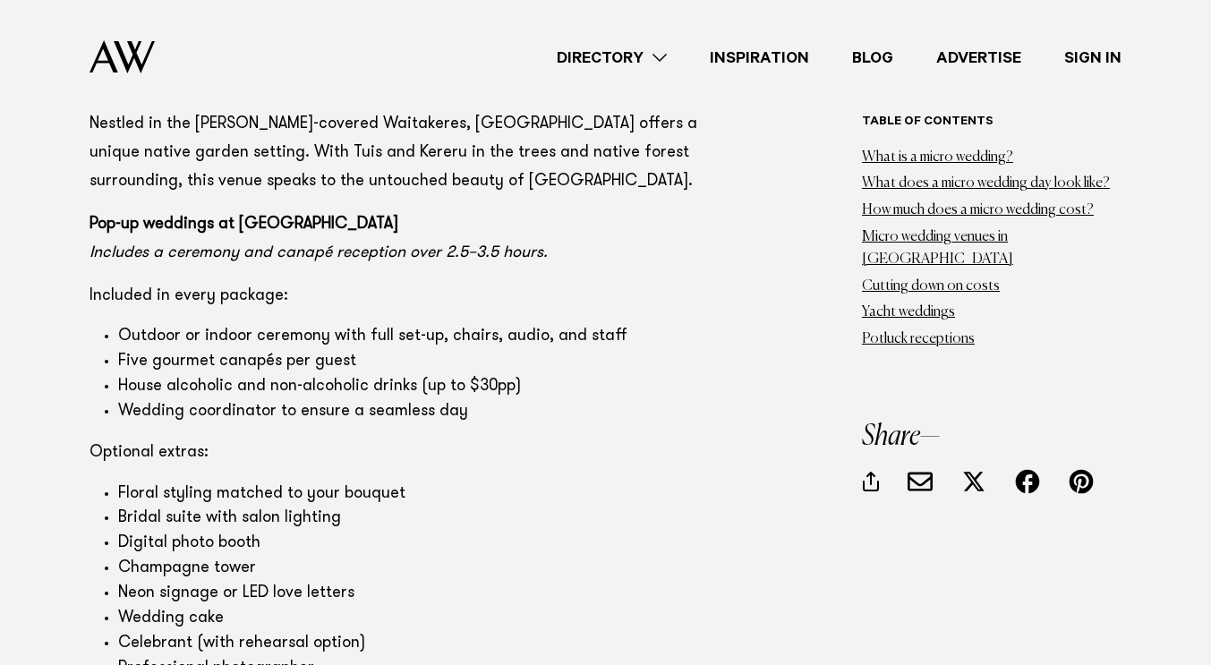
scroll to position [13504, 0]
drag, startPoint x: 128, startPoint y: 432, endPoint x: 256, endPoint y: 433, distance: 128.0
click at [256, 556] on li "Champagne tower" at bounding box center [431, 568] width 627 height 25
click at [48, 450] on div "Table of contents What is a micro wedding? What does a micro wedding day look l…" at bounding box center [605, 25] width 1182 height 24877
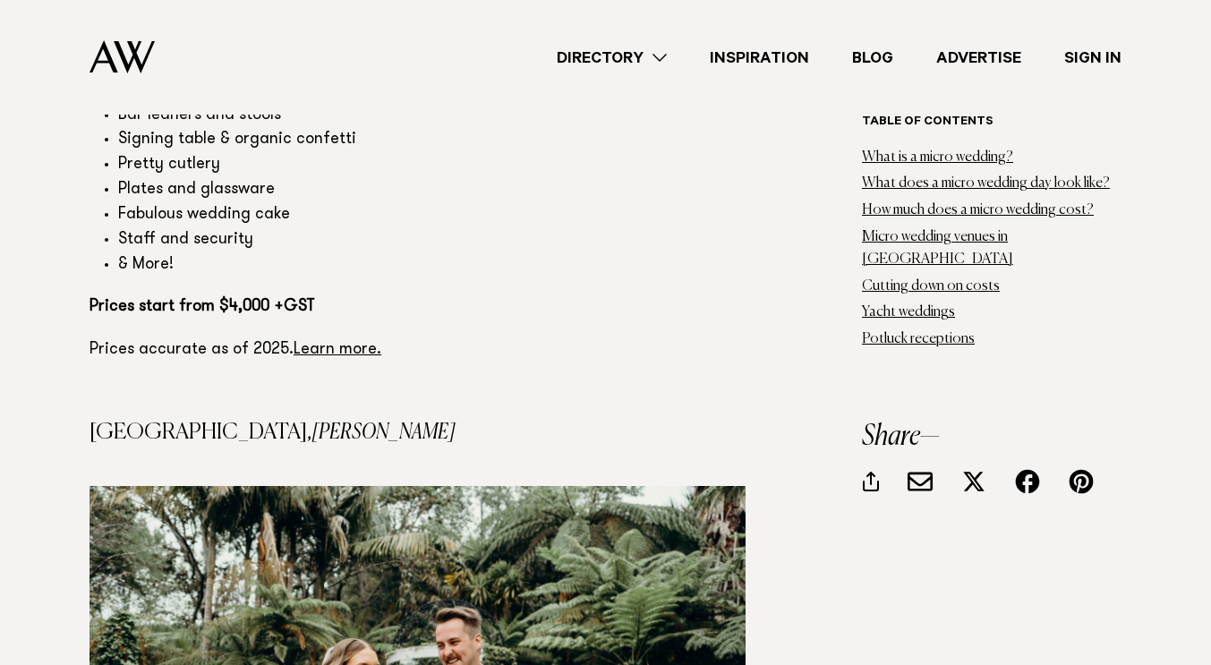
scroll to position [12624, 0]
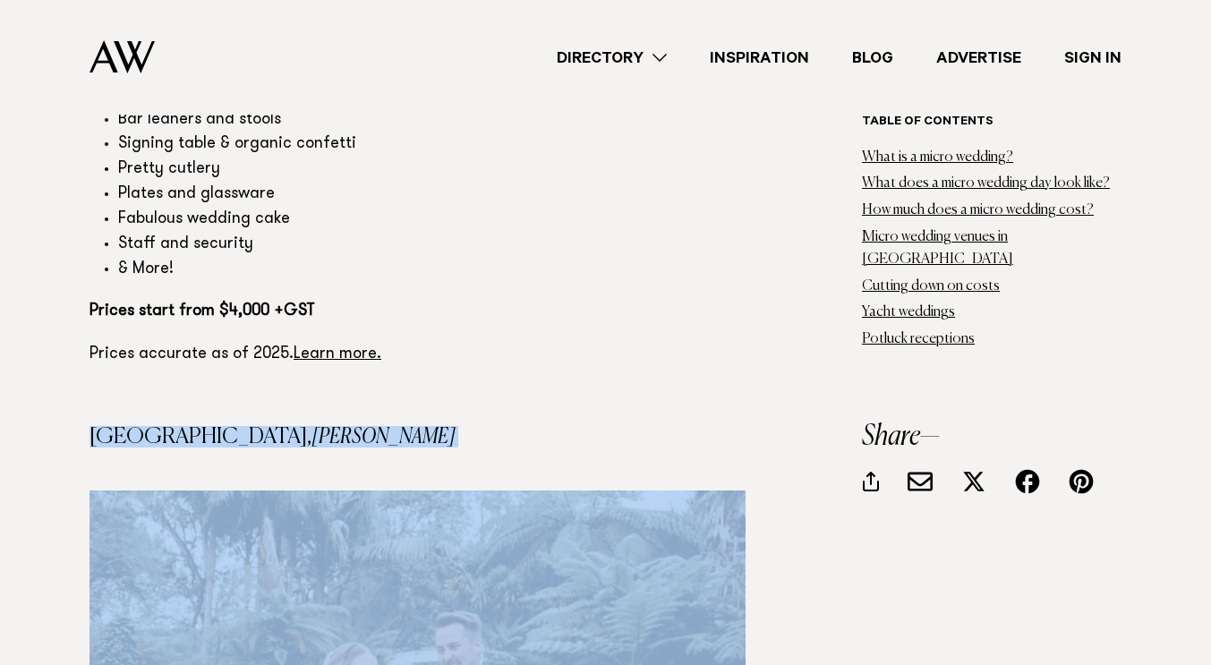
drag, startPoint x: 90, startPoint y: 296, endPoint x: 196, endPoint y: 320, distance: 108.1
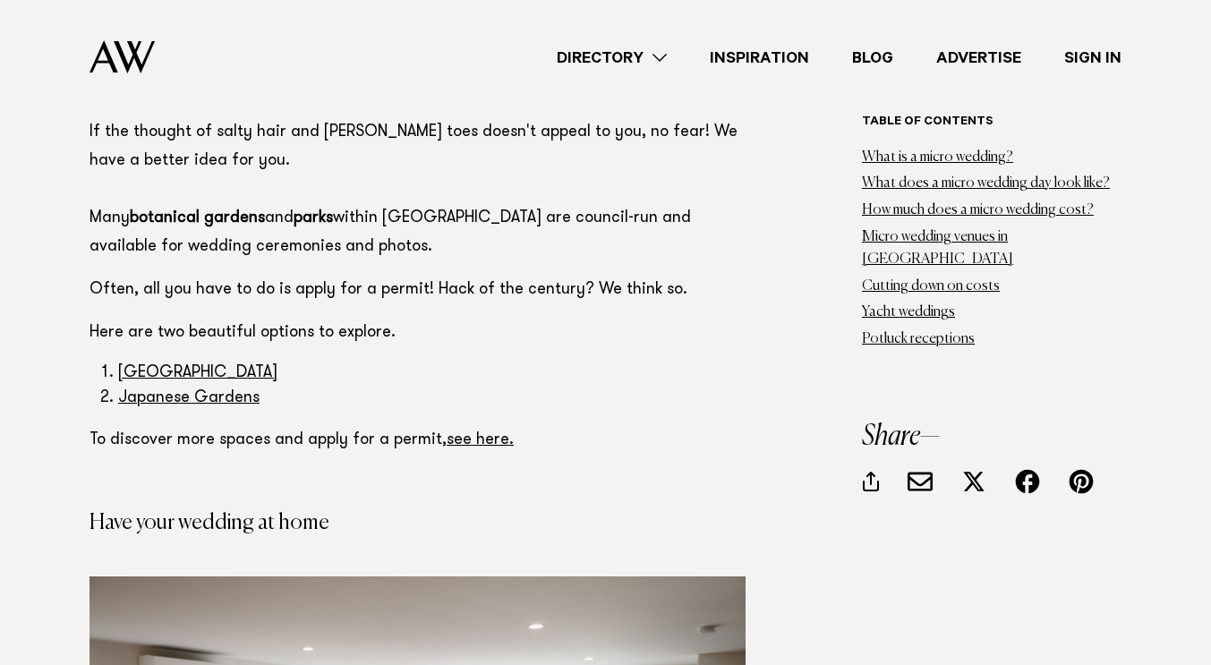
scroll to position [20689, 0]
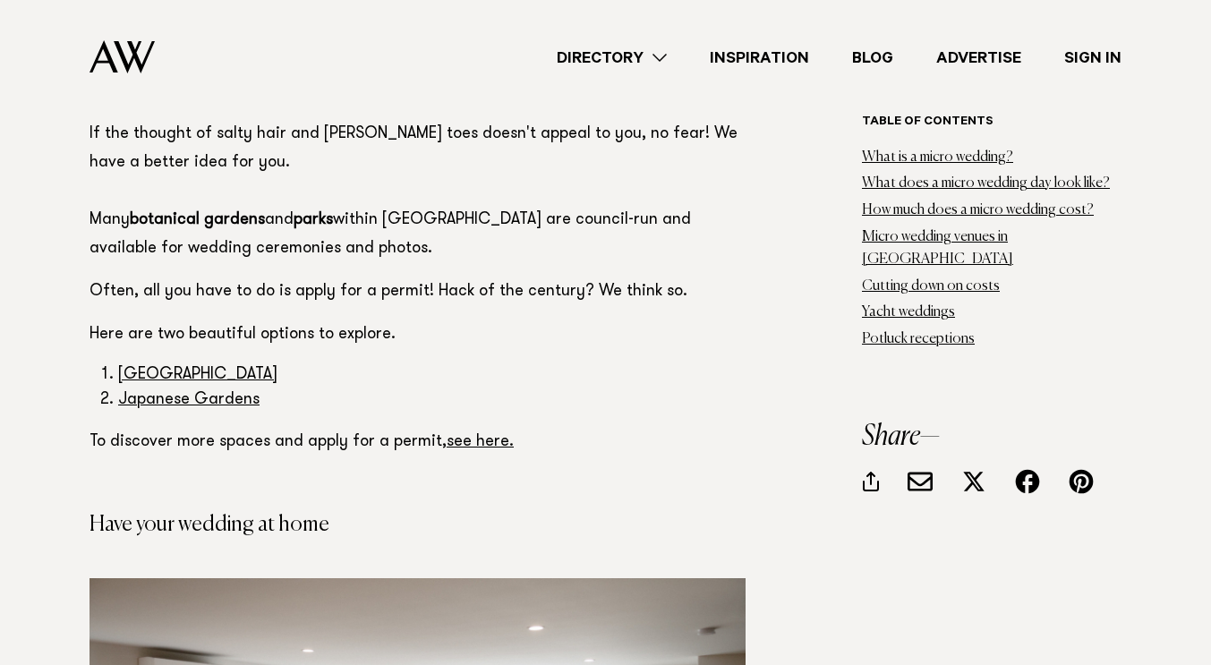
drag, startPoint x: 210, startPoint y: 219, endPoint x: 328, endPoint y: 235, distance: 119.2
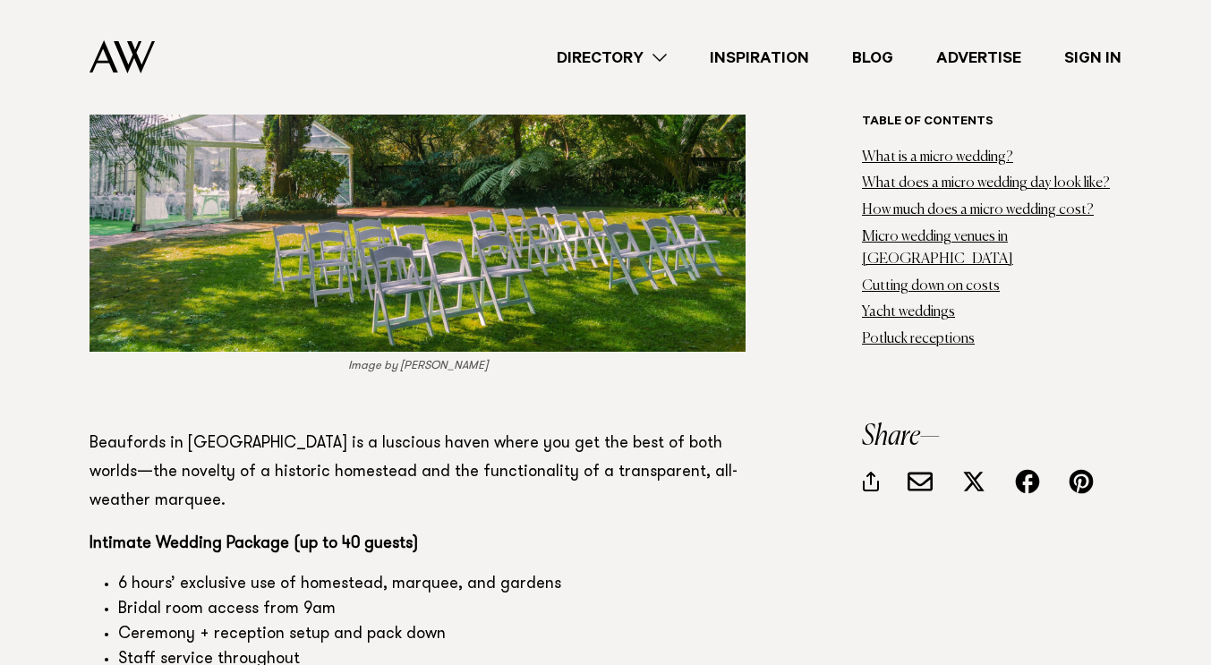
scroll to position [5352, 0]
